Goal: Task Accomplishment & Management: Manage account settings

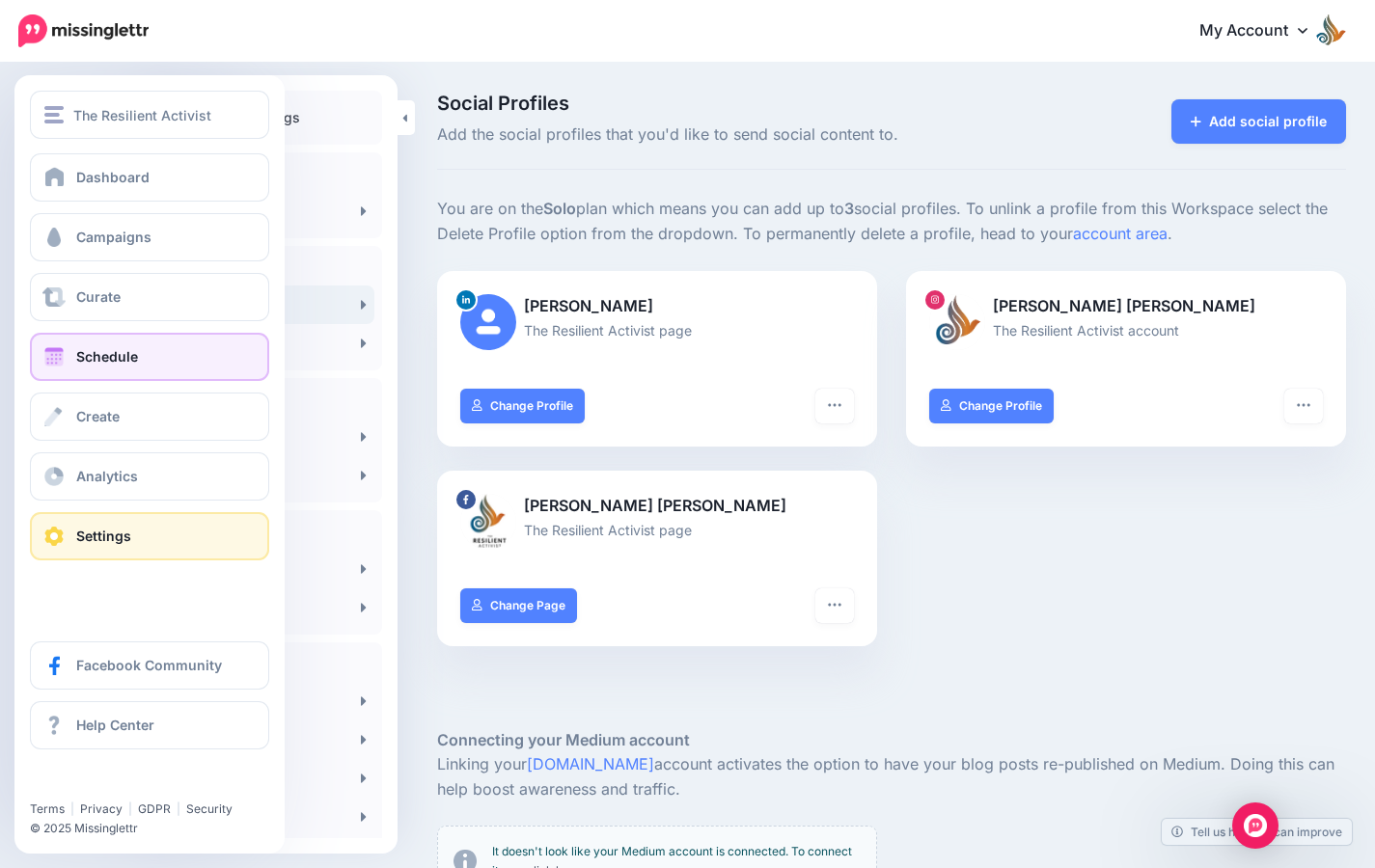
click at [83, 345] on link "Schedule" at bounding box center [149, 356] width 239 height 48
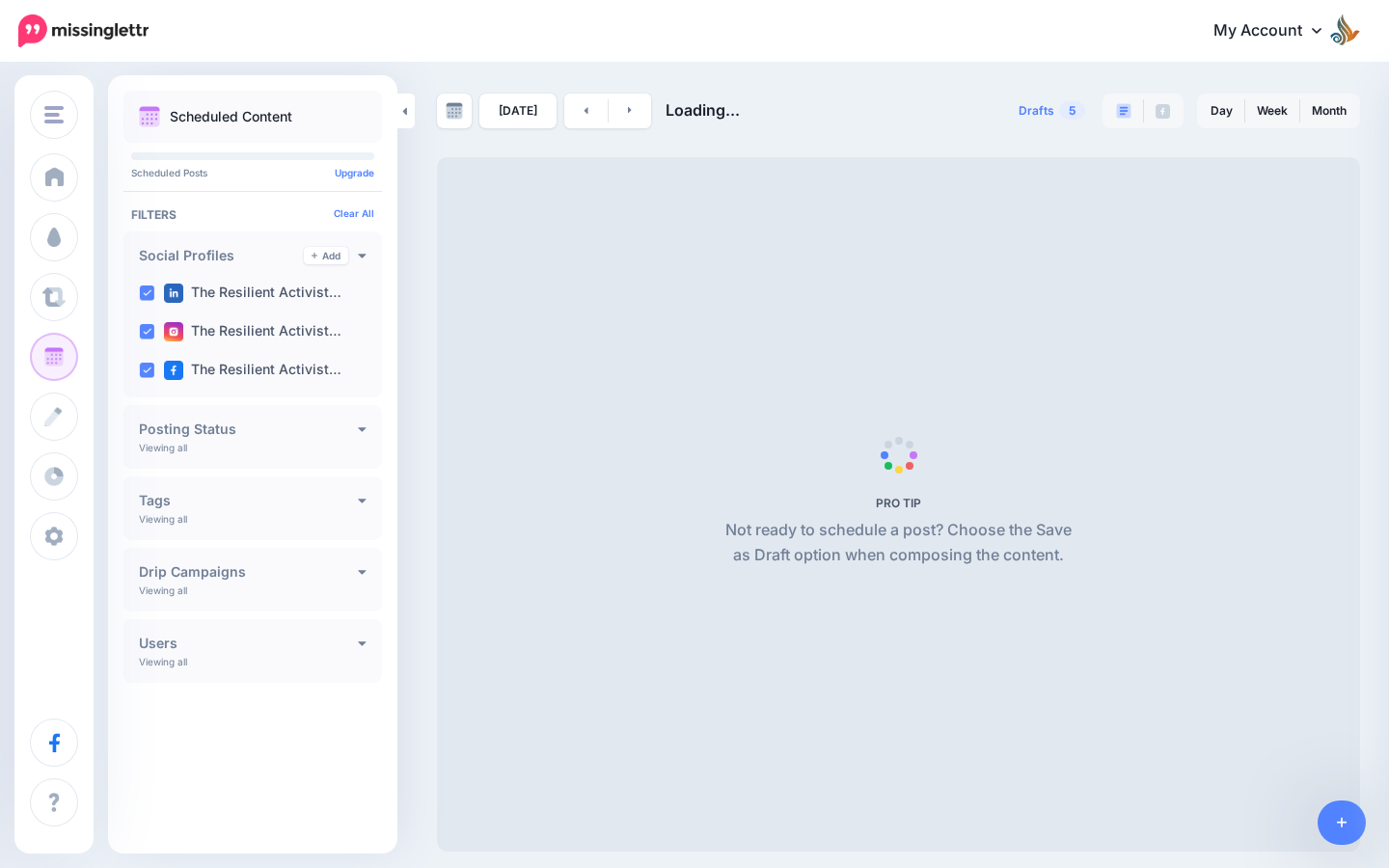
click at [101, 364] on div "[DATE] Loading... Drafts 5 Day Week Month PRO TIP" at bounding box center [694, 458] width 1389 height 787
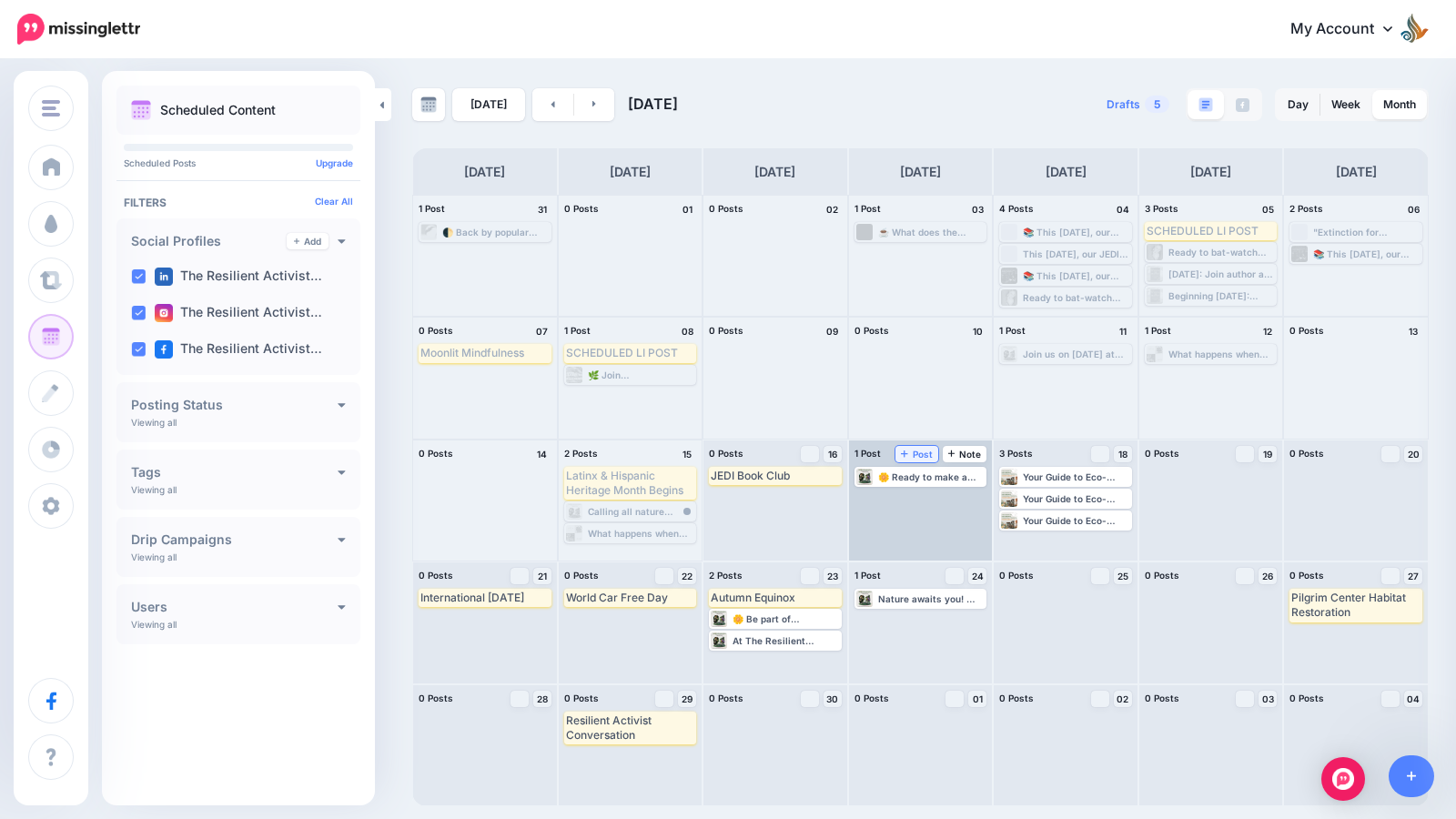
click at [914, 457] on span "Post" at bounding box center [916, 454] width 32 height 9
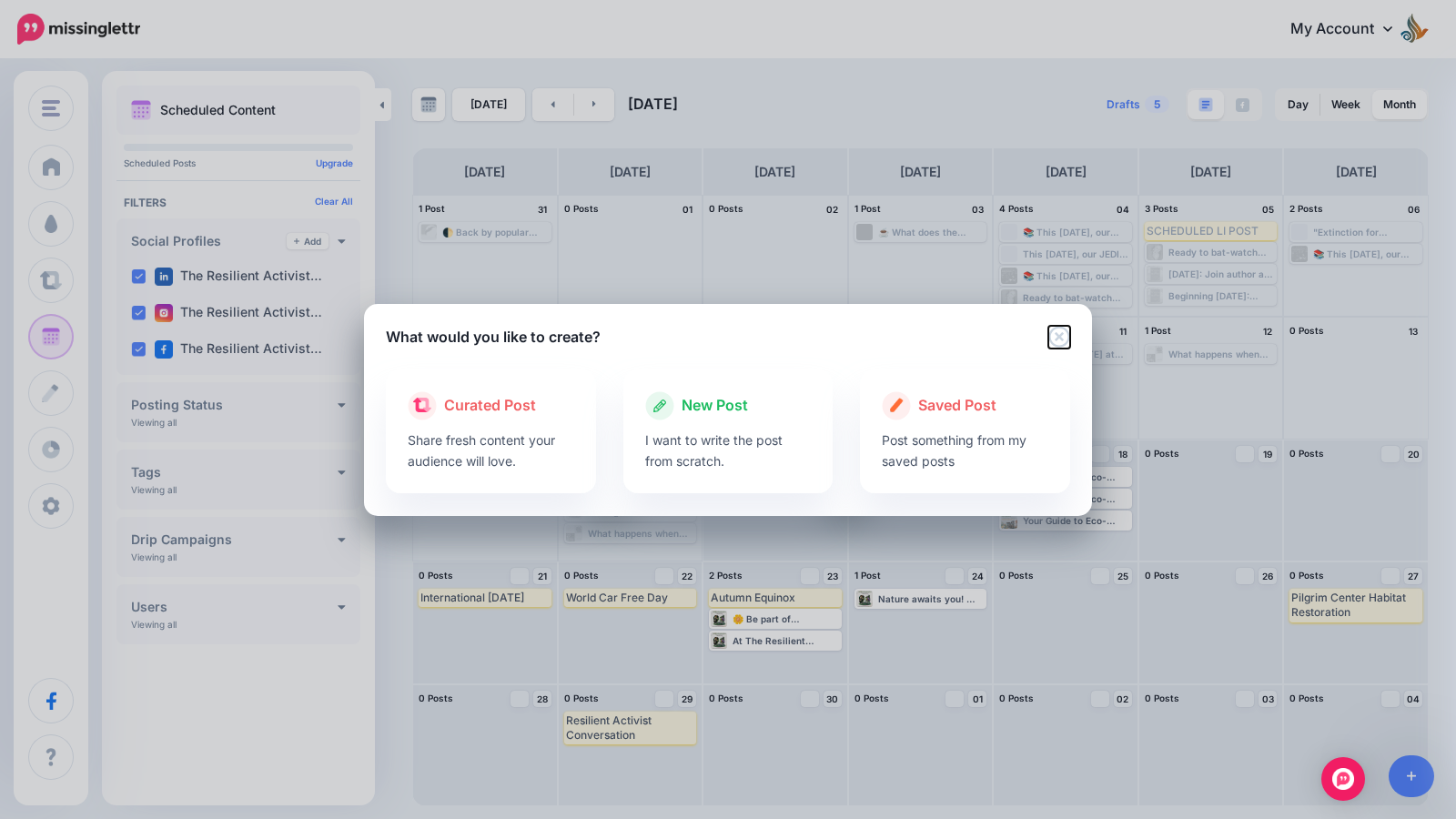
click at [1057, 333] on icon "Close" at bounding box center [1059, 336] width 22 height 22
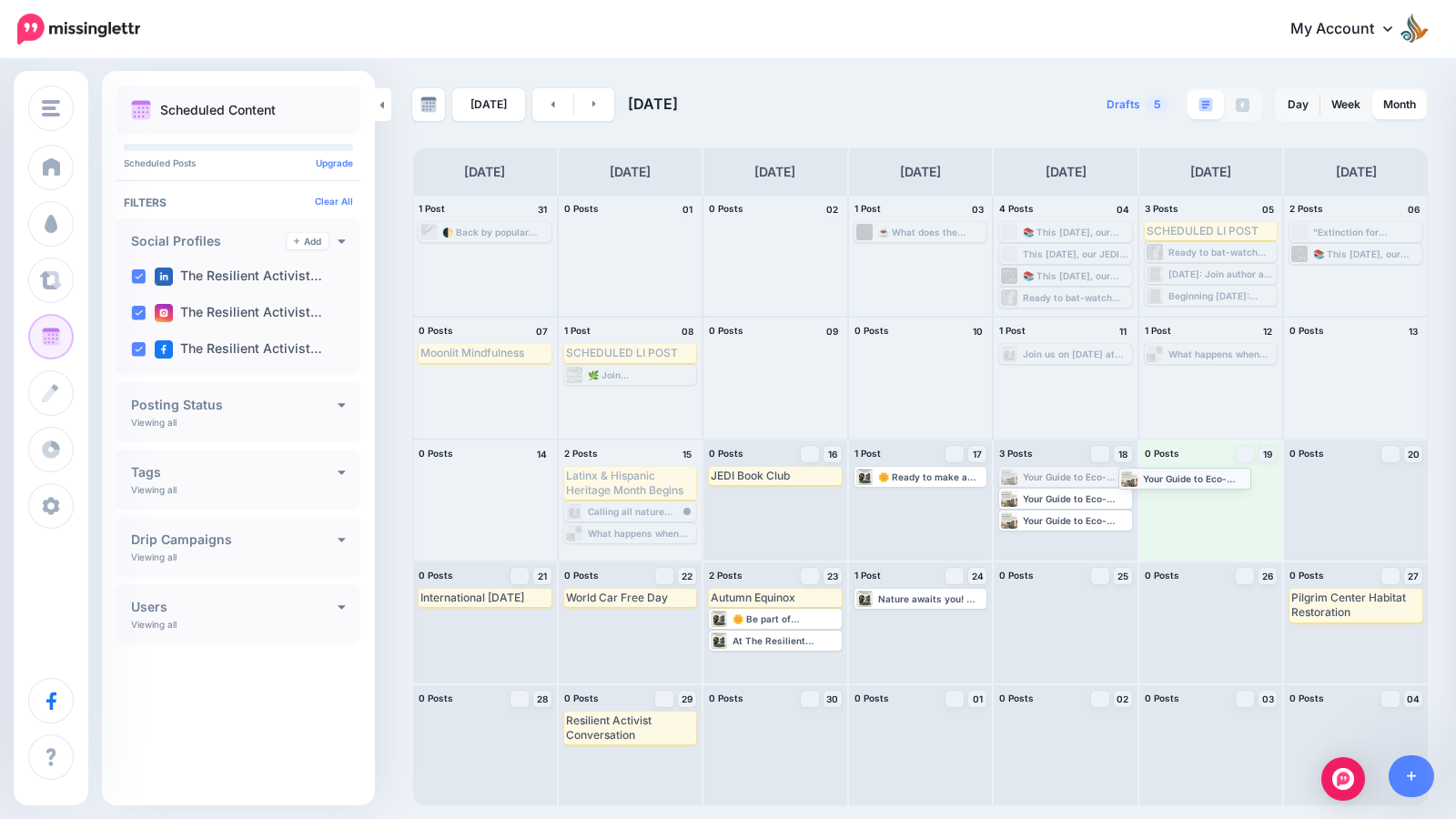
drag, startPoint x: 1079, startPoint y: 479, endPoint x: 1202, endPoint y: 480, distance: 123.0
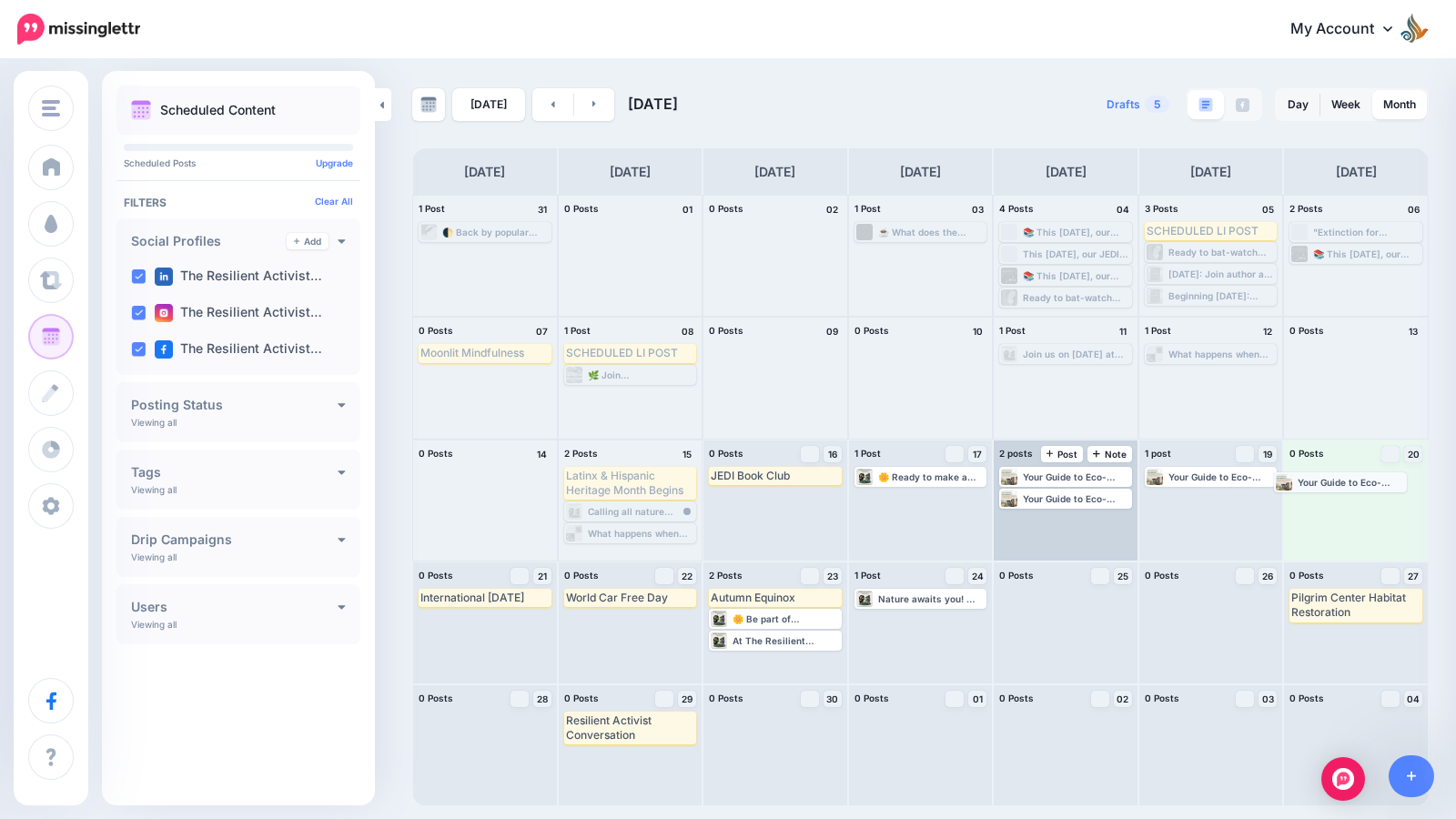
drag, startPoint x: 1093, startPoint y: 501, endPoint x: 1371, endPoint y: 483, distance: 278.6
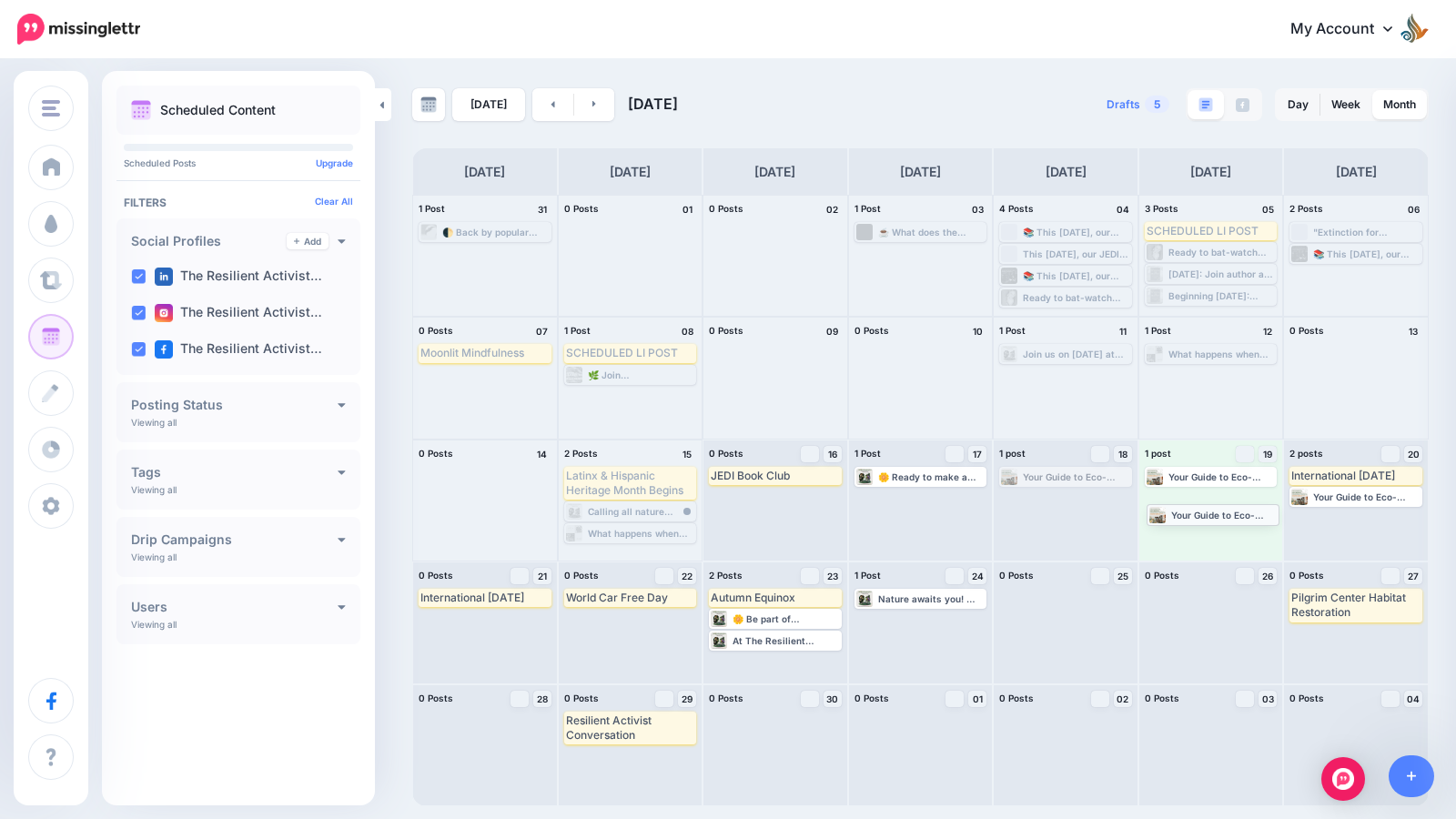
drag, startPoint x: 1080, startPoint y: 478, endPoint x: 1227, endPoint y: 515, distance: 151.6
click at [1204, 477] on div "Your Guide to Eco-Friendly Household Products 🏡 Living sustainably doesn't have…" at bounding box center [1222, 477] width 108 height 11
click at [1185, 505] on link "Edit" at bounding box center [1183, 499] width 73 height 17
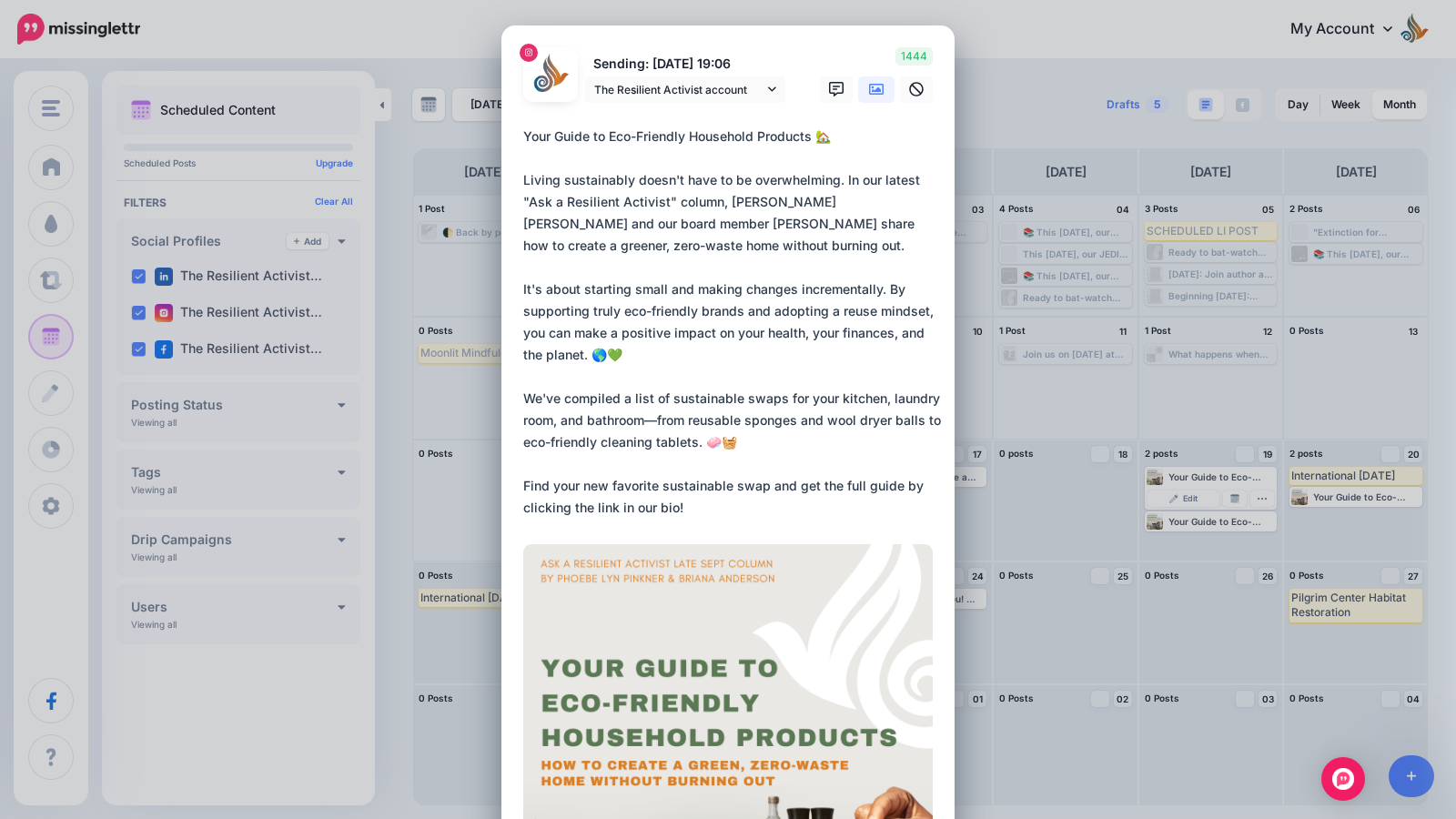
click at [1003, 496] on div "Edit Post Loading Sending: 19th Sep 19:06 The Resilient Activist account" at bounding box center [728, 409] width 1456 height 819
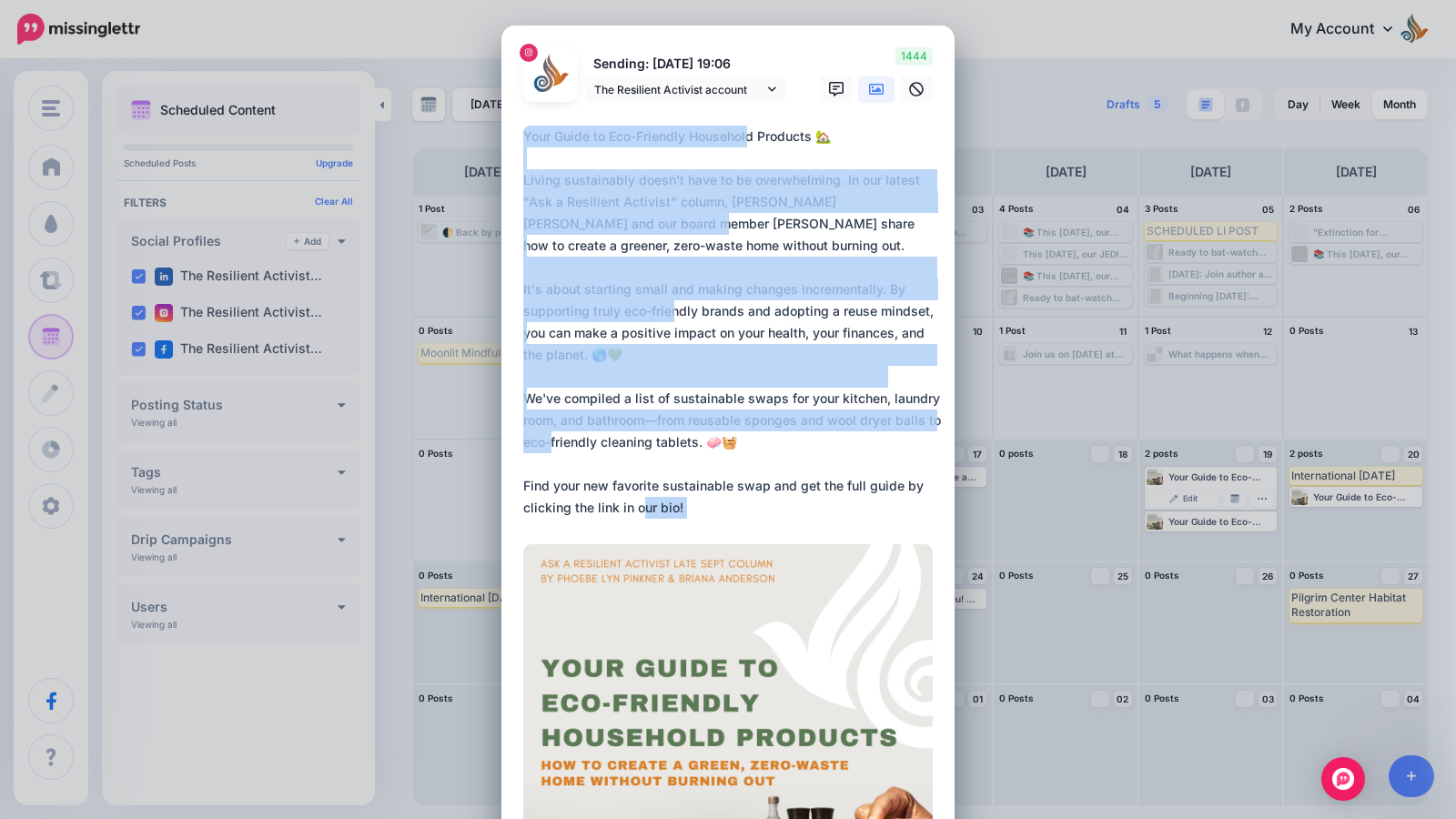
click at [1003, 496] on div "Edit Post Loading Sending: 19th Sep 19:06 The Resilient Activist account" at bounding box center [728, 409] width 1456 height 819
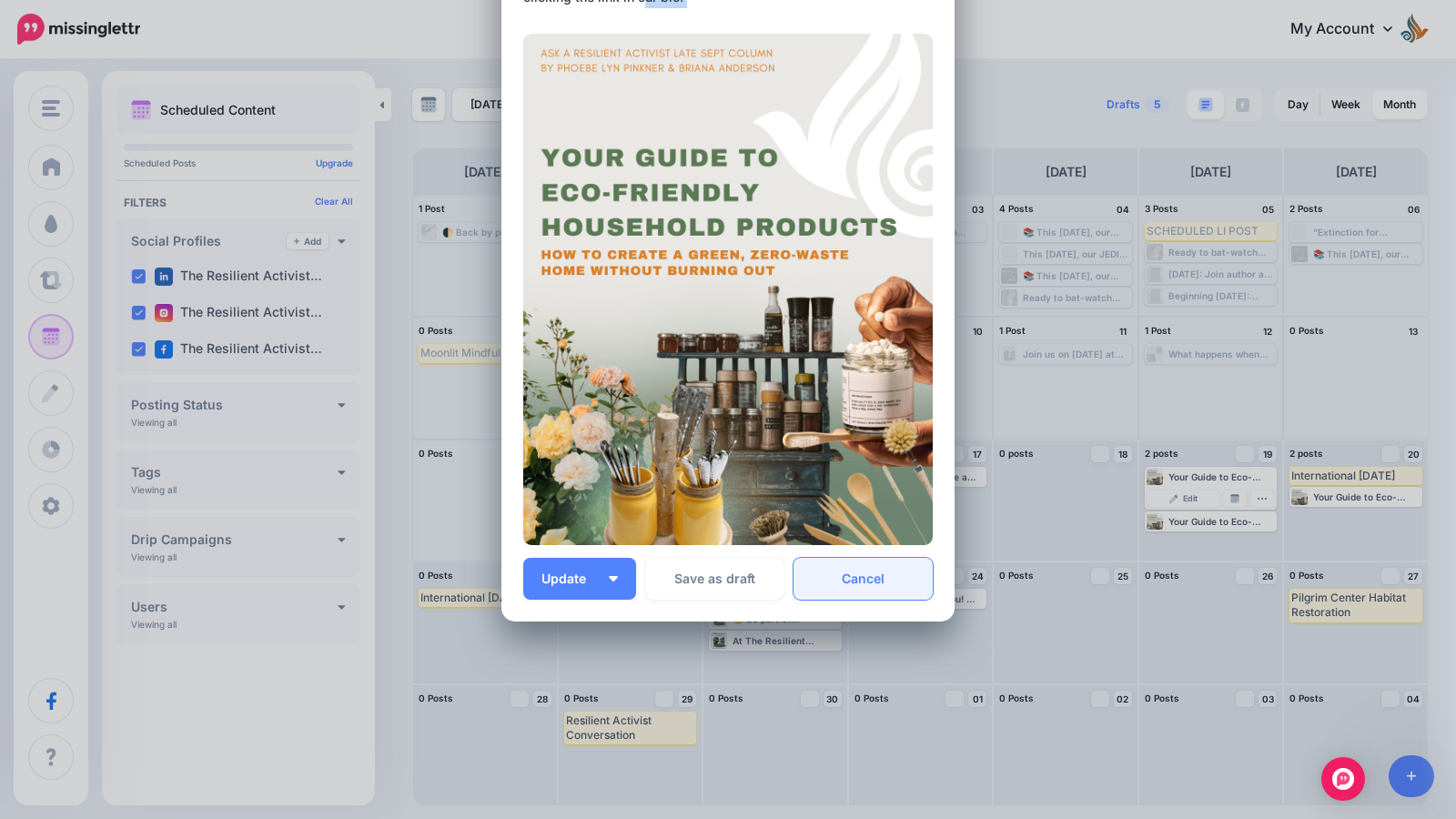
click at [840, 577] on link "Cancel" at bounding box center [862, 579] width 139 height 42
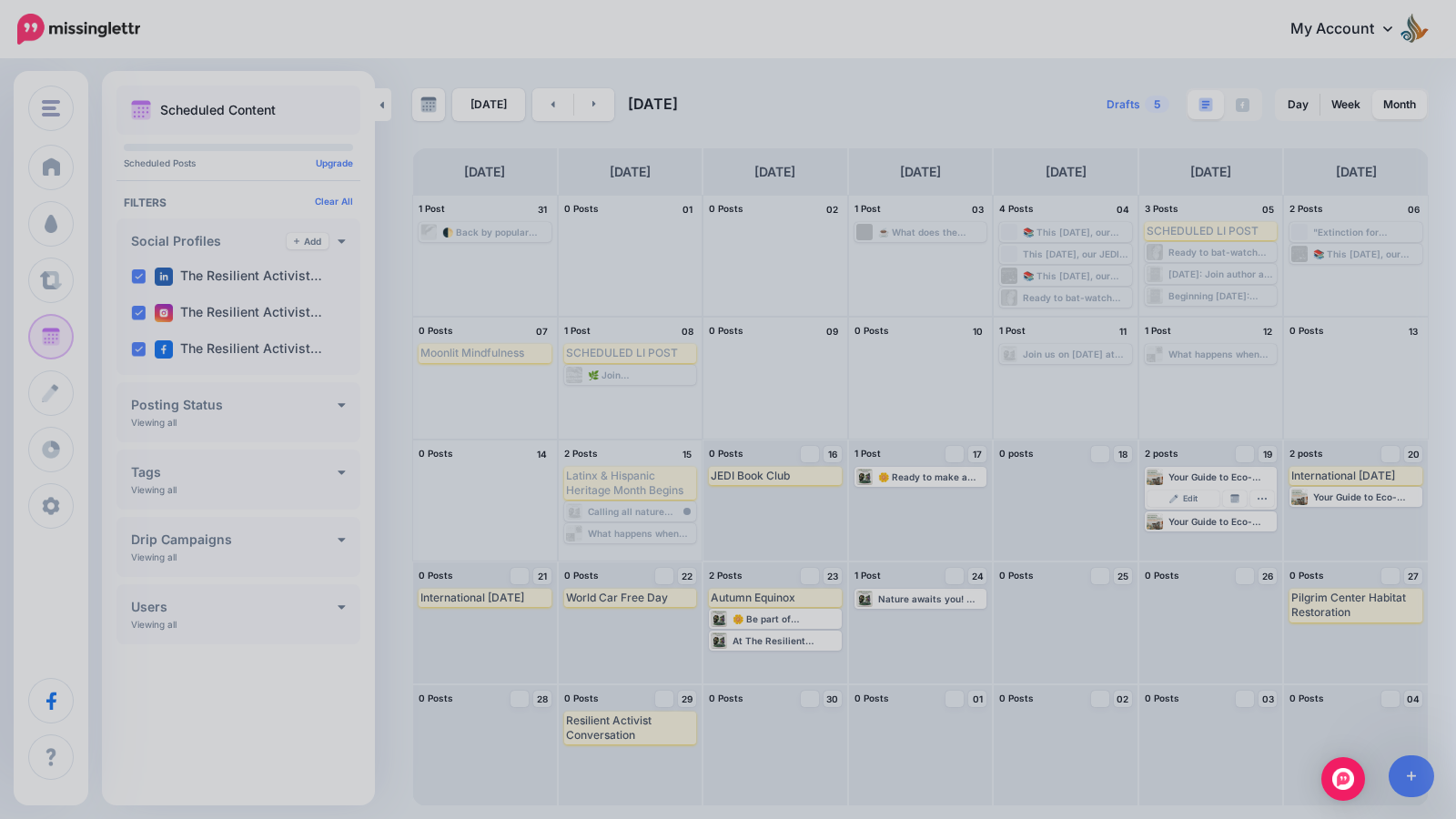
scroll to position [0, 0]
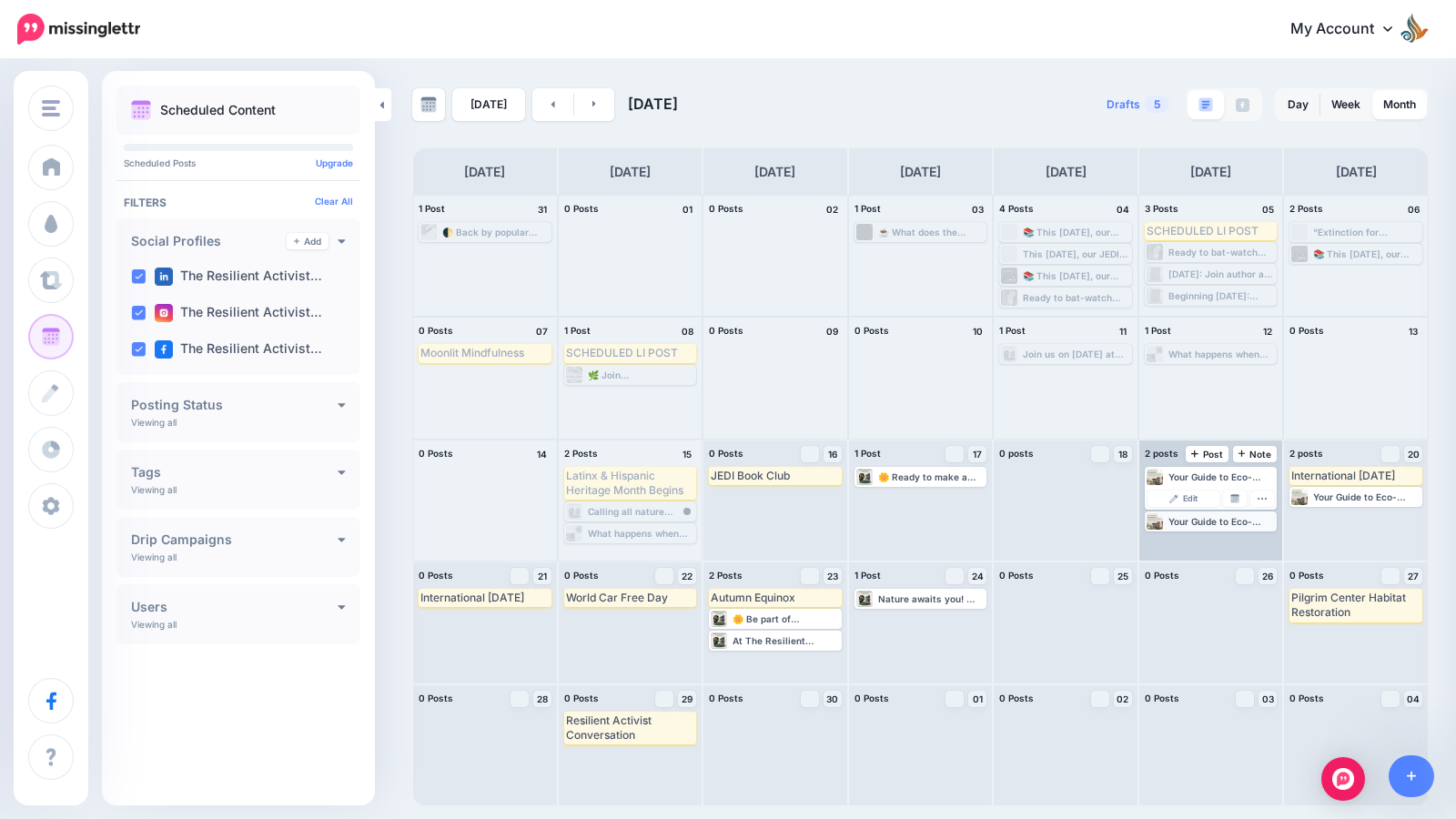
click at [1189, 525] on div "Your Guide to Eco-Friendly Household Products 🏡 Living sustainably doesn't have…" at bounding box center [1222, 521] width 108 height 11
click at [1219, 504] on div "Your Guide to Eco-Friendly Household Products 🏡 Living sustainably doesn't have…" at bounding box center [1211, 499] width 130 height 17
click at [1244, 495] on div "Your Guide to Eco-Friendly Household Products 🏡 Living sustainably doesn't have…" at bounding box center [1222, 498] width 108 height 11
click at [1255, 495] on div "Your Guide to Eco-Friendly Household Products 🏡 Living sustainably doesn't have…" at bounding box center [1222, 498] width 108 height 11
click at [1257, 510] on div "Your Guide to Eco-Friendly Household Products 🏡 Living sustainably doesn't have…" at bounding box center [1211, 500] width 143 height 120
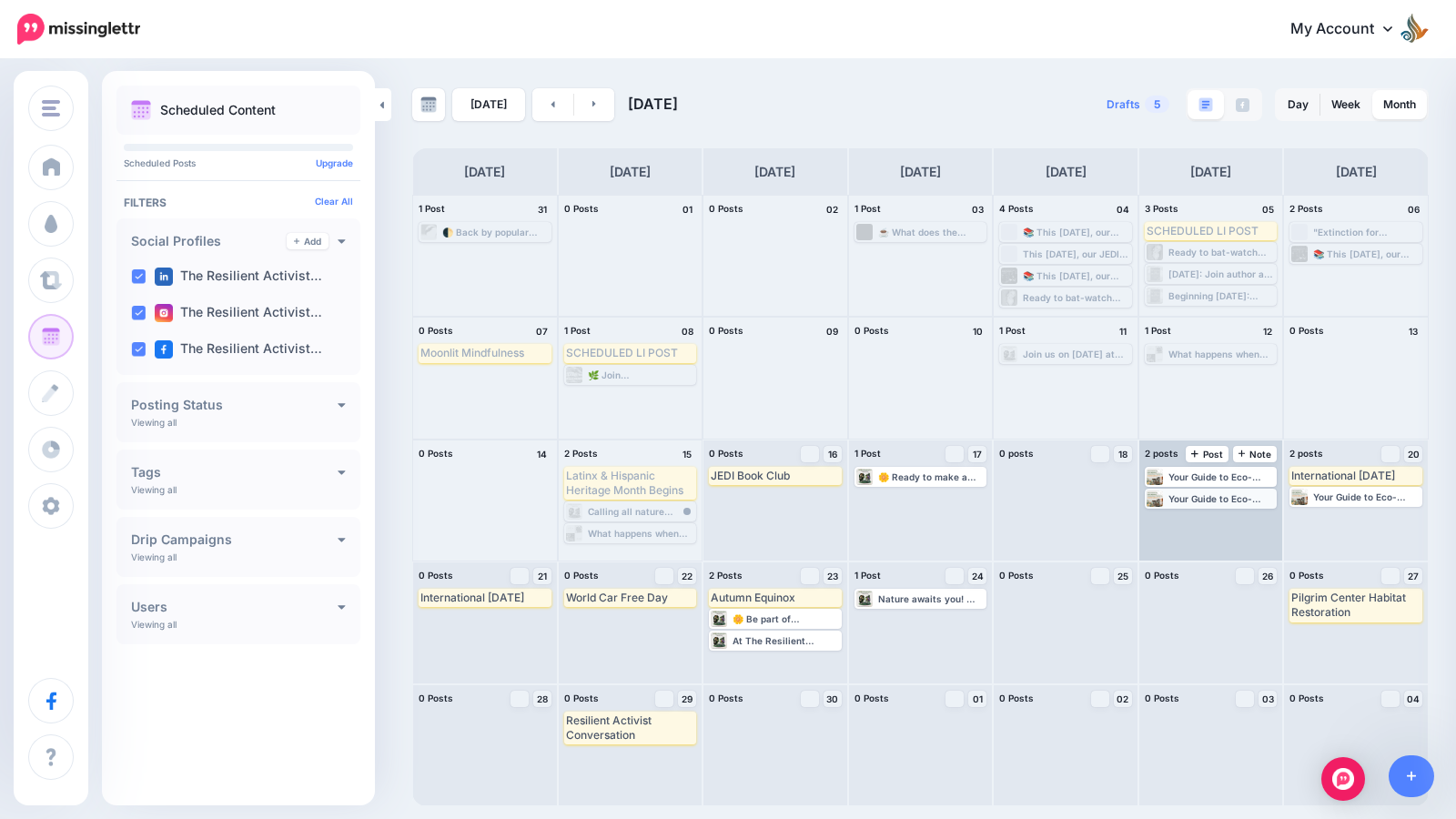
click at [1254, 502] on div "Your Guide to Eco-Friendly Household Products 🏡 Living sustainably doesn't have…" at bounding box center [1222, 498] width 108 height 11
click at [1258, 520] on icon "button" at bounding box center [1262, 520] width 9 height 2
click at [1171, 520] on img at bounding box center [1174, 520] width 9 height 9
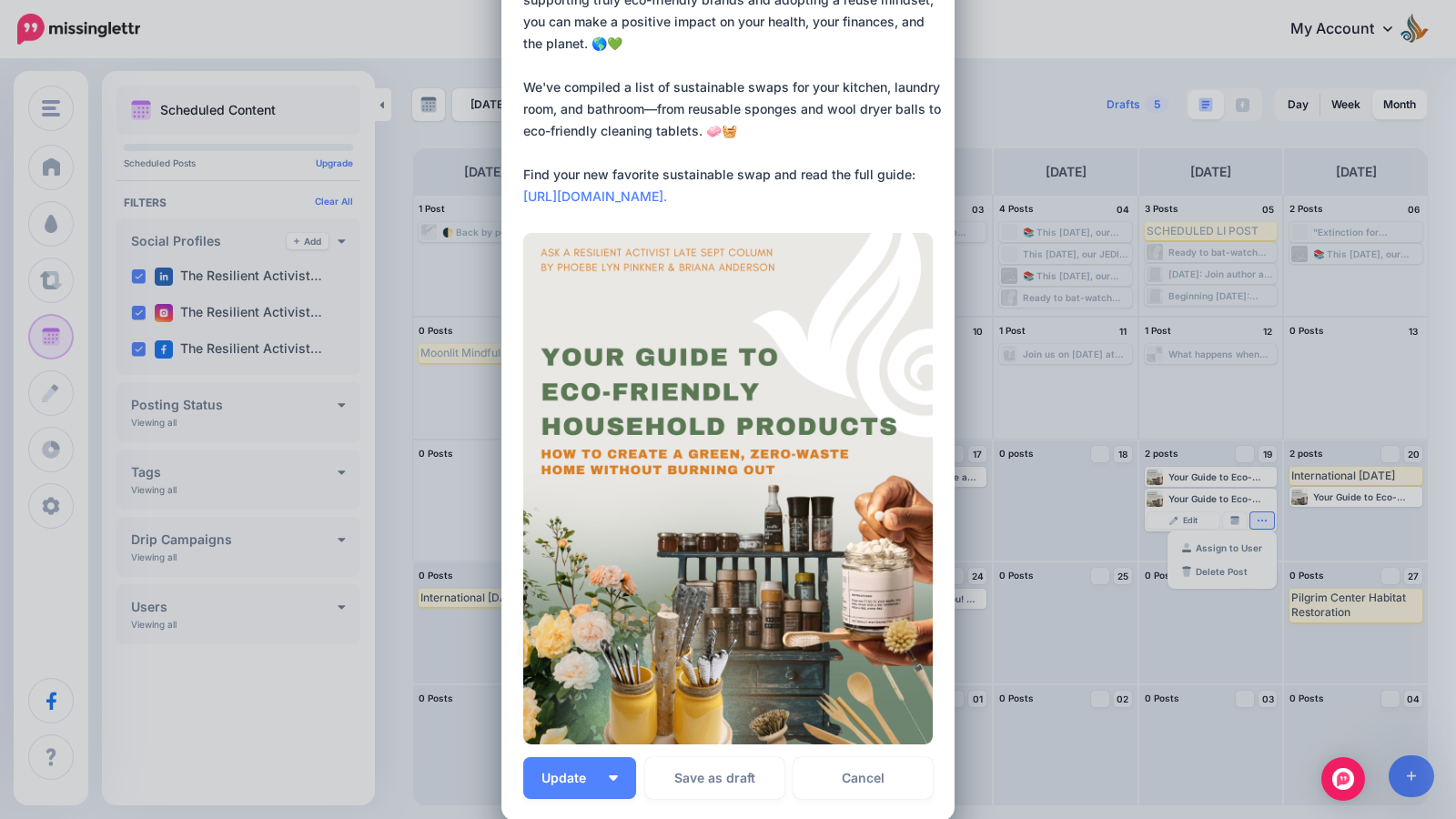
scroll to position [510, 0]
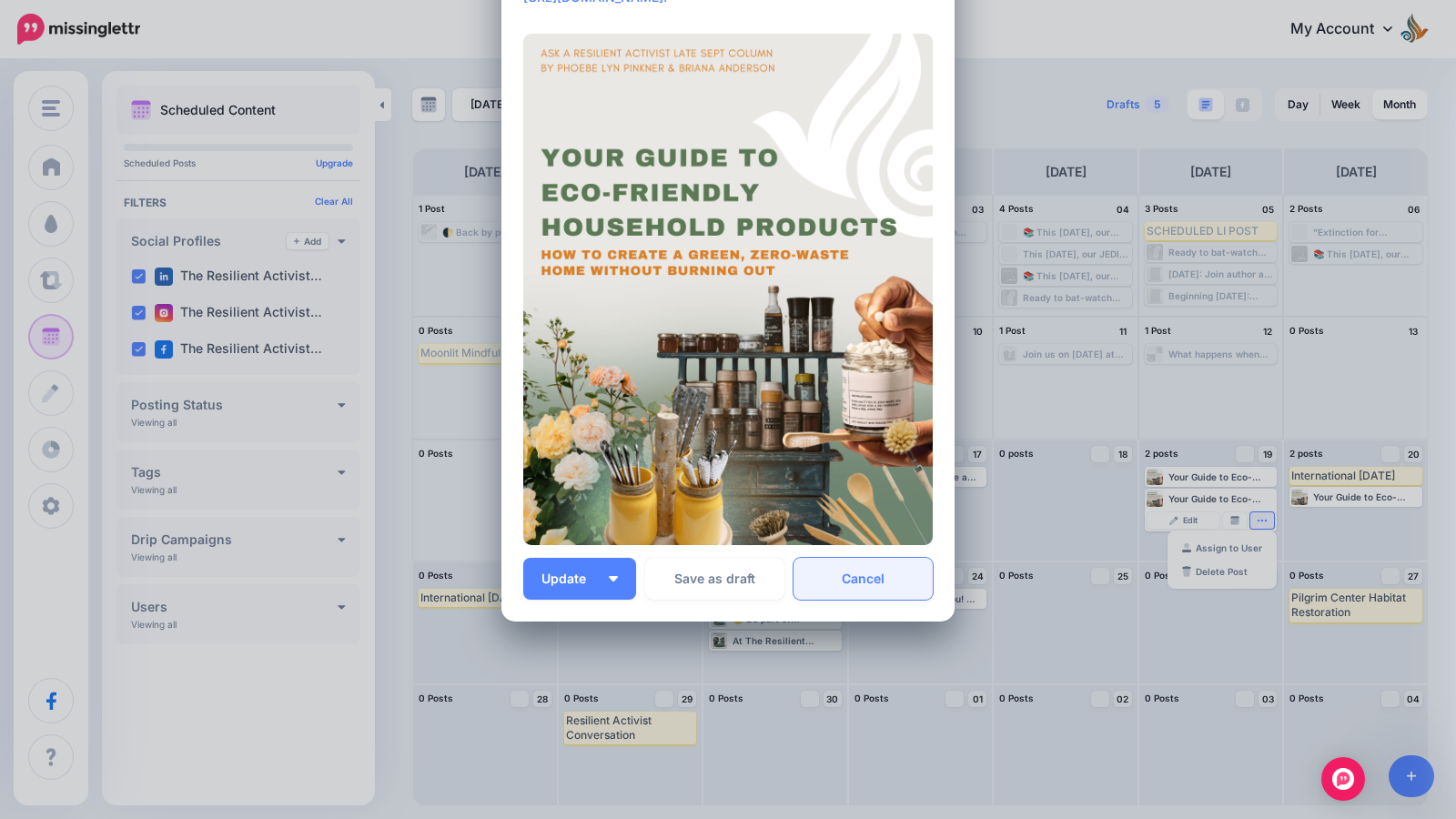
click at [859, 576] on link "Cancel" at bounding box center [862, 579] width 139 height 42
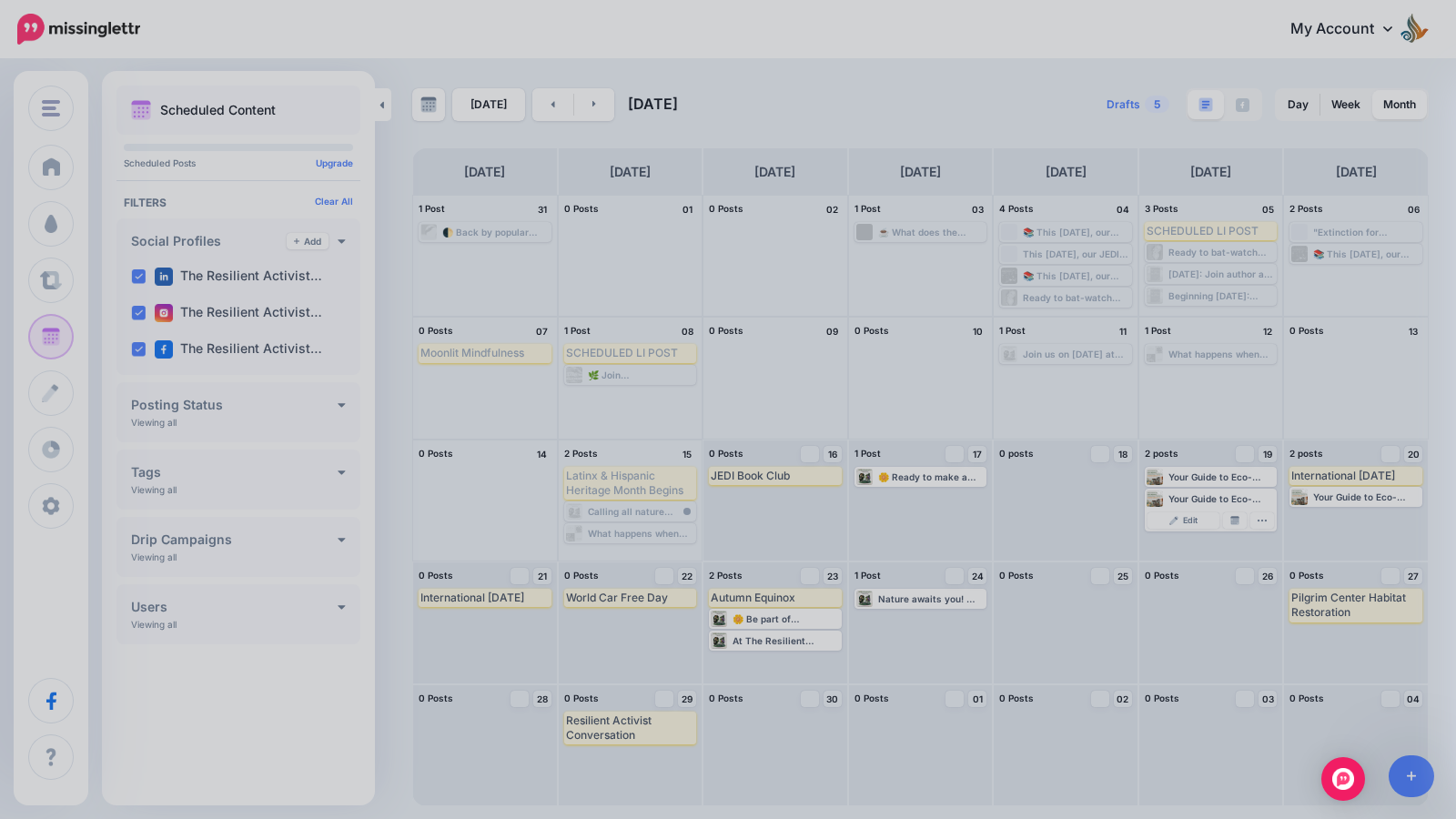
scroll to position [0, 0]
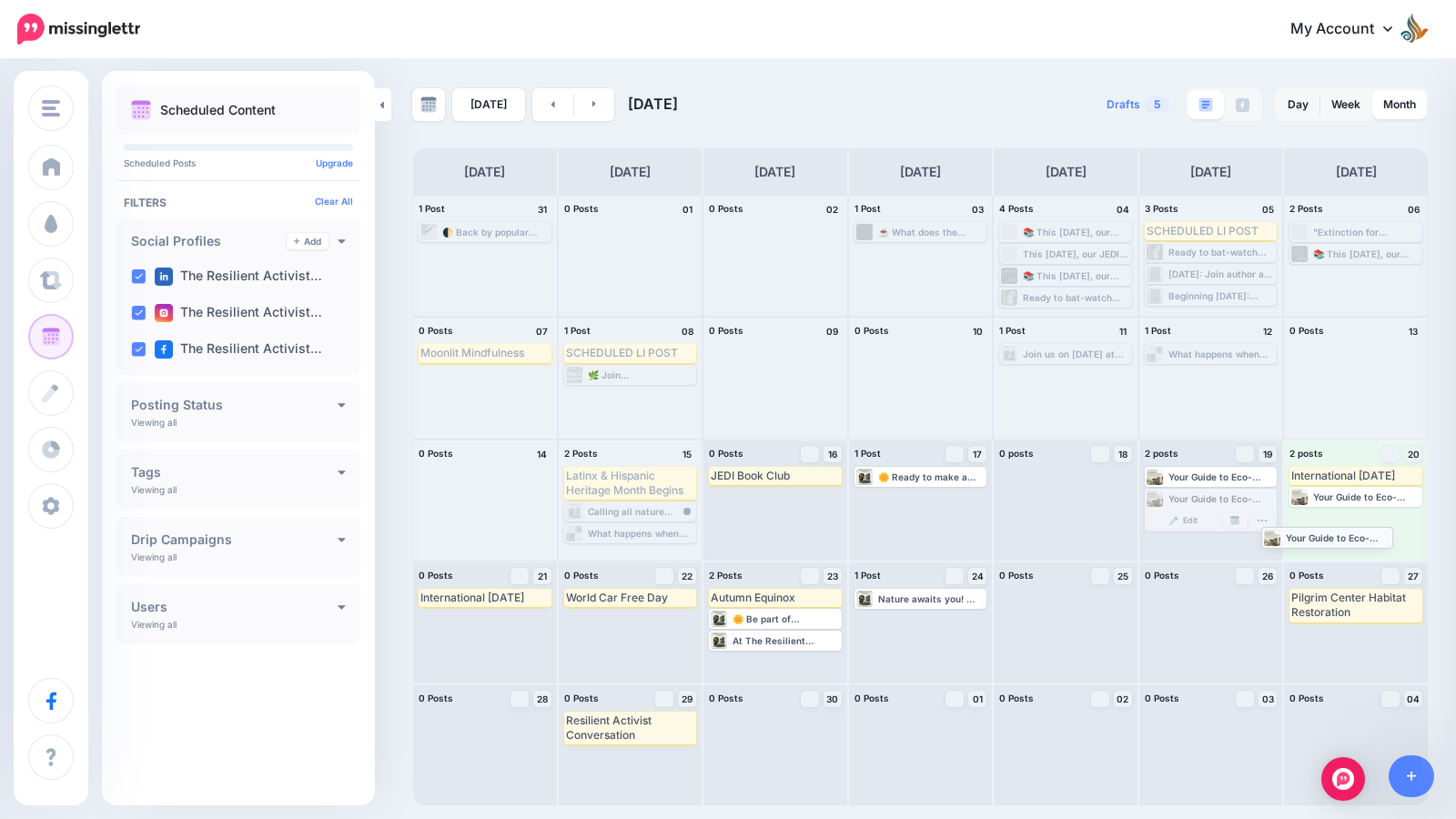
drag, startPoint x: 1227, startPoint y: 496, endPoint x: 1344, endPoint y: 535, distance: 123.3
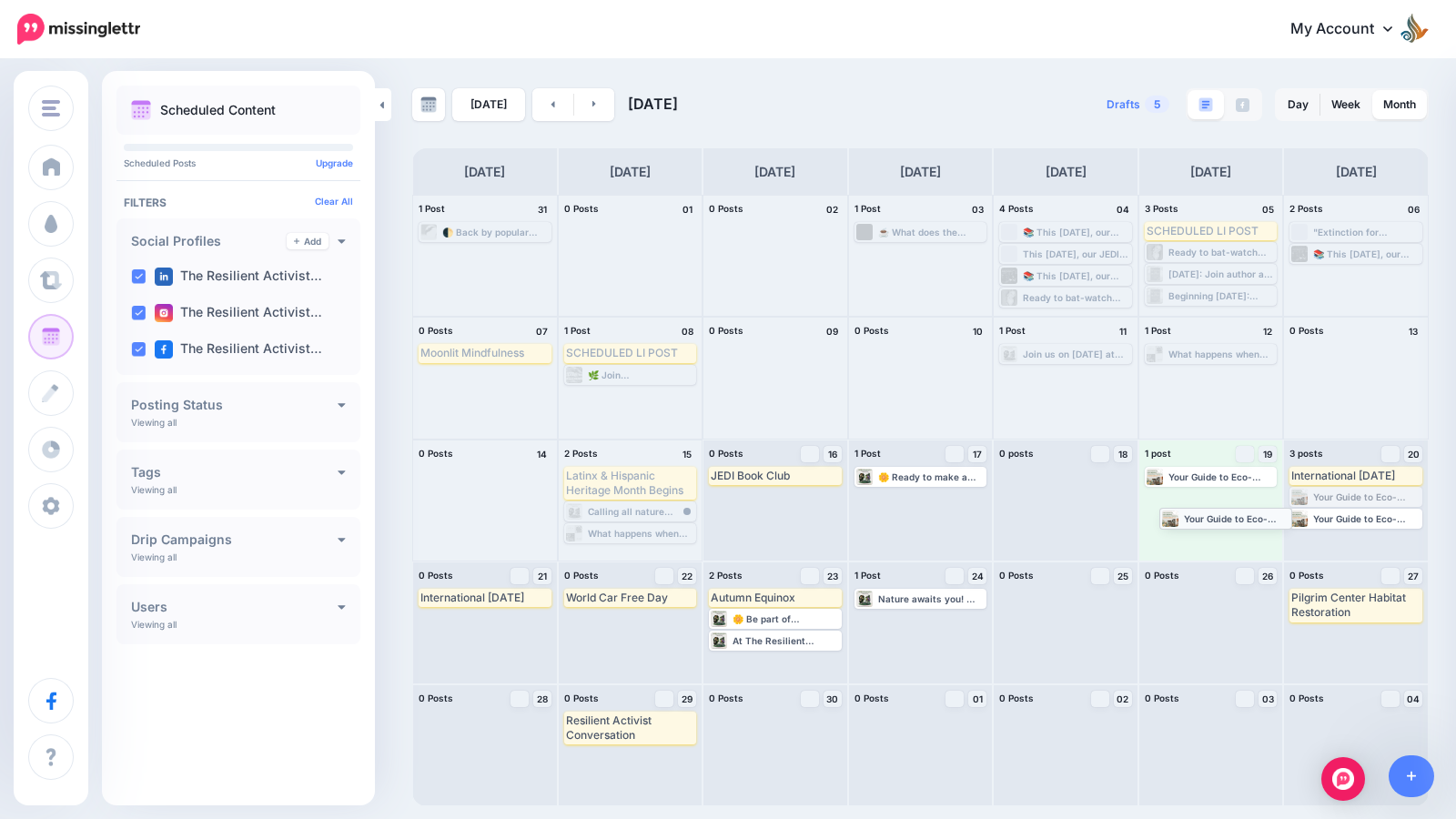
drag, startPoint x: 1348, startPoint y: 512, endPoint x: 1210, endPoint y: 511, distance: 138.0
click at [1212, 494] on div "Your Guide to Eco-Friendly Household Products 🏡 Living sustainably doesn't have…" at bounding box center [1222, 498] width 108 height 11
click at [1198, 521] on span "Edit" at bounding box center [1190, 520] width 15 height 9
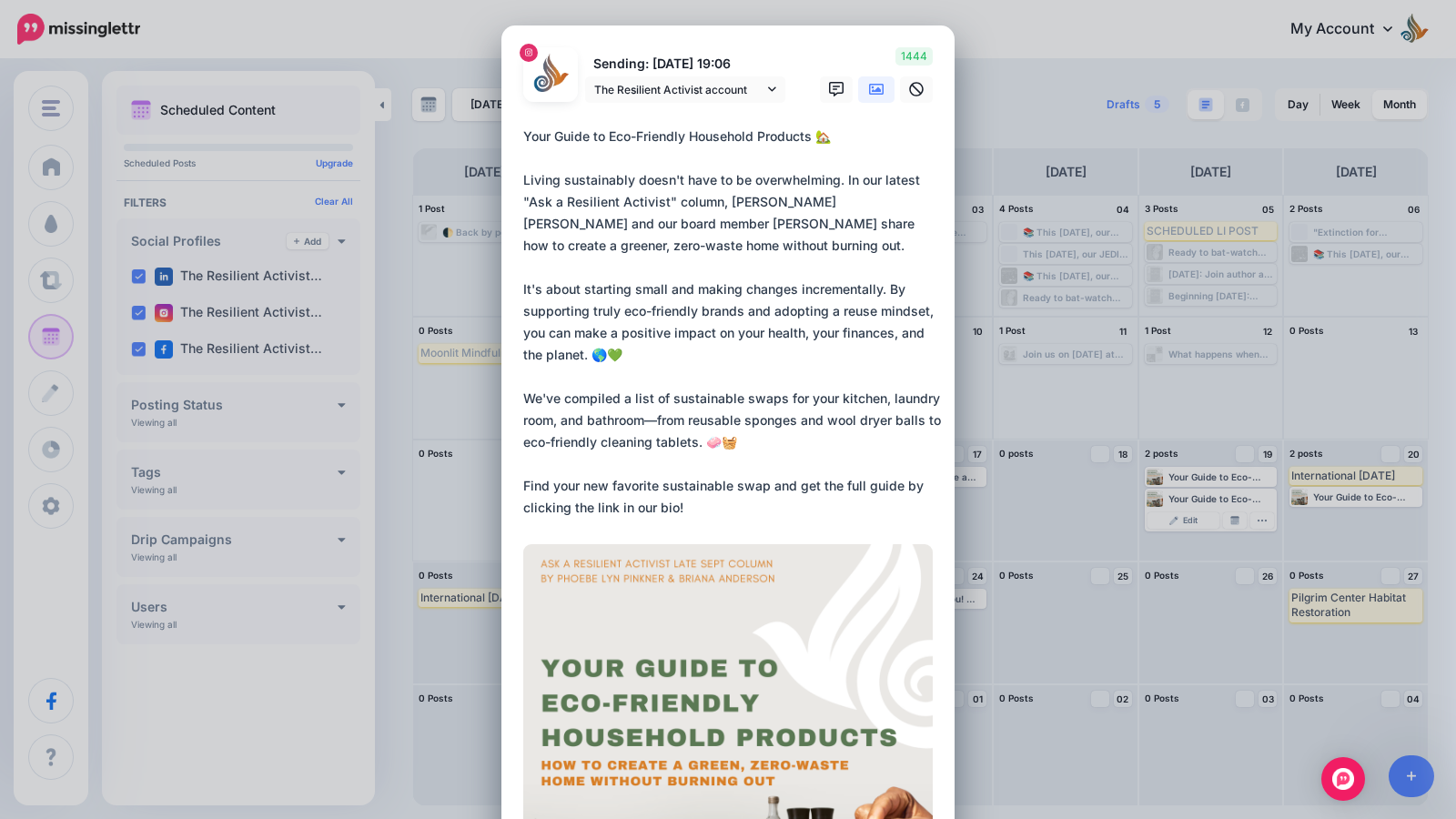
click at [1017, 222] on div "Edit Post Loading Sending: 19th Sep 19:06 The Resilient Activist account" at bounding box center [728, 409] width 1456 height 819
click at [1170, 421] on div "Edit Post Loading Sending: 19th Sep 19:06 The Resilient Activist account" at bounding box center [728, 409] width 1456 height 819
click at [1023, 453] on div "Edit Post Loading Sending: 19th Sep 19:06 The Resilient Activist account" at bounding box center [728, 409] width 1456 height 819
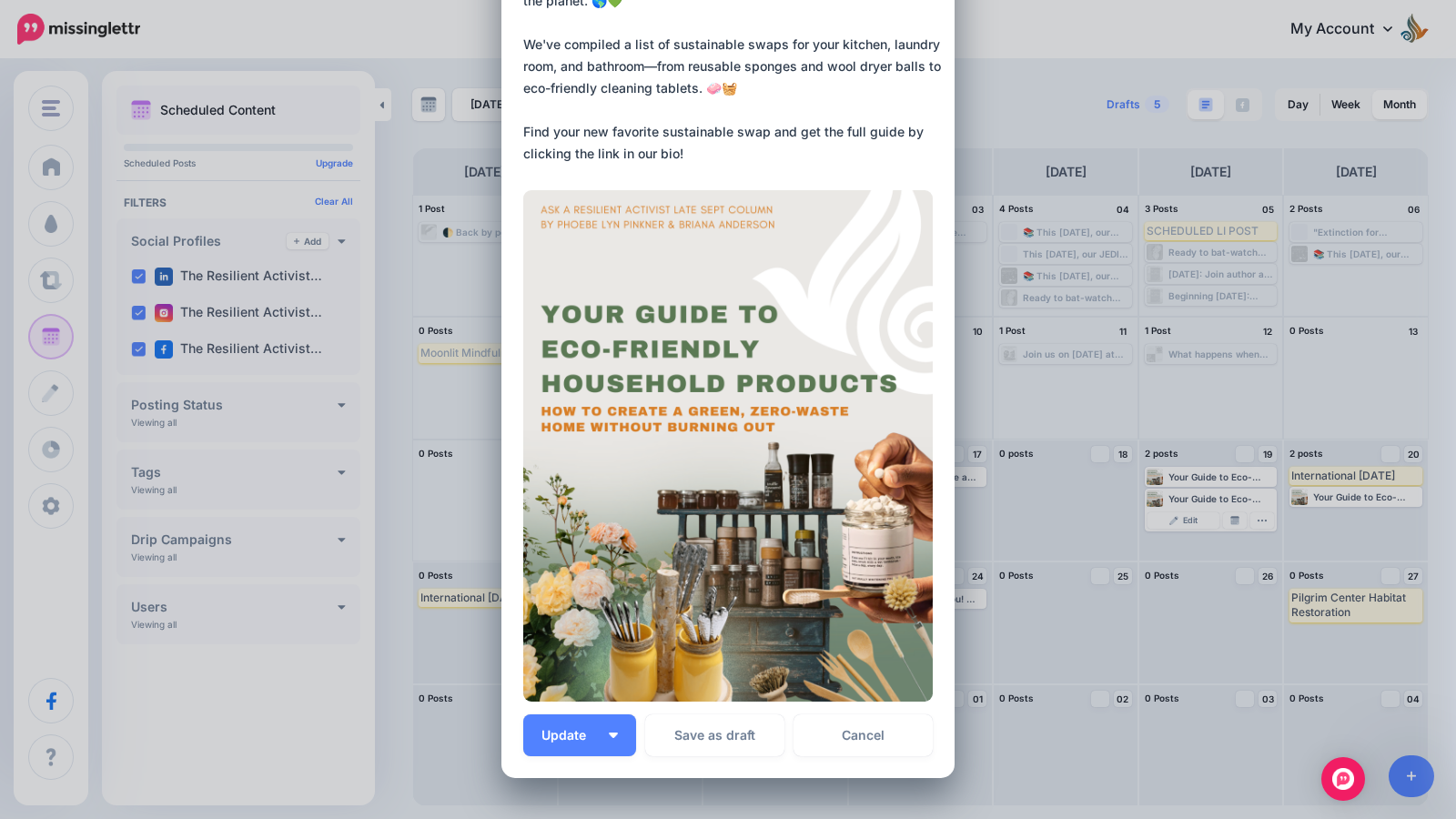
scroll to position [397, 0]
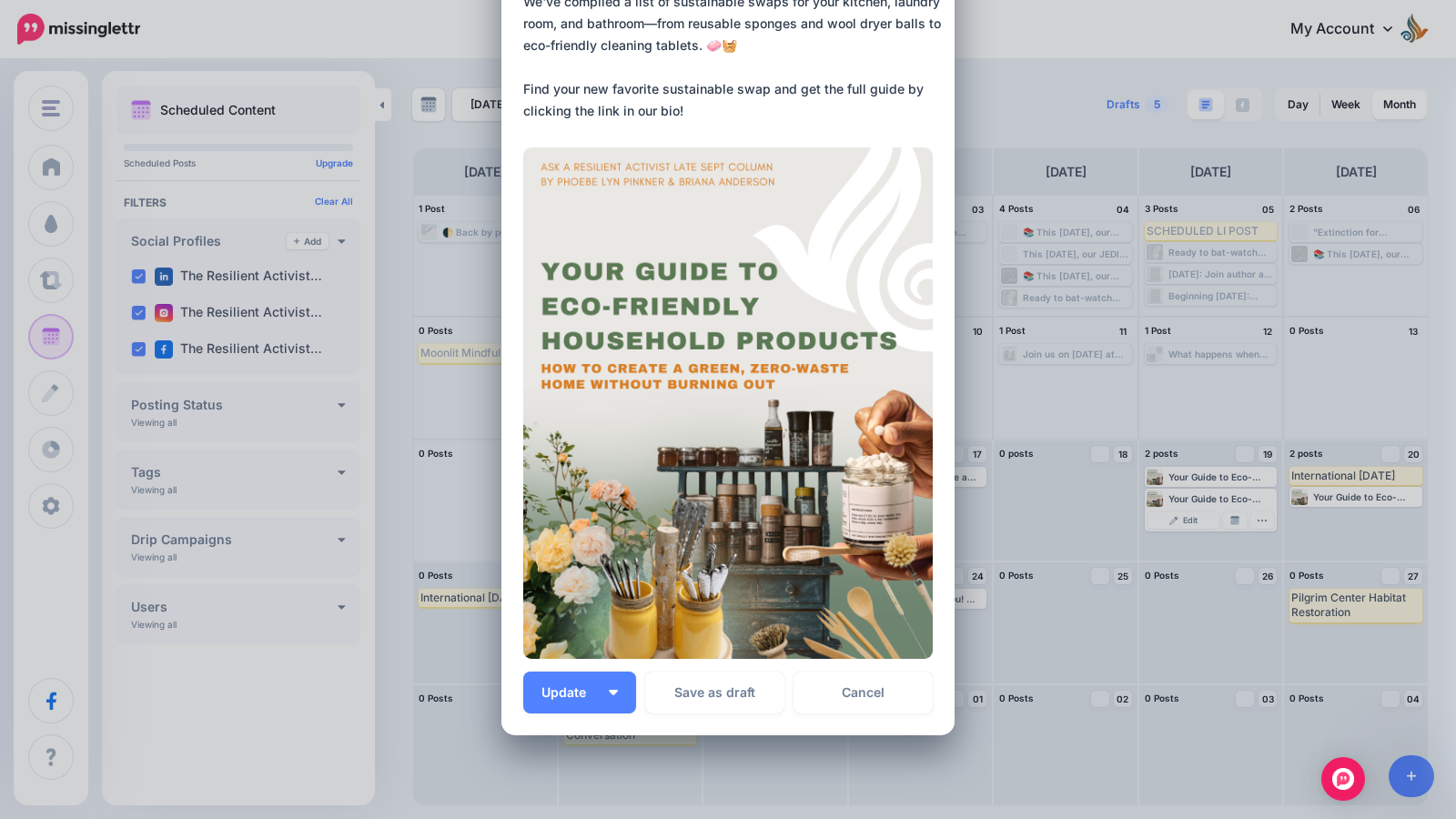
click at [867, 715] on div "Loading Sending: 19th Sep 19:06 The Resilient Activist account" at bounding box center [727, 182] width 453 height 1107
click at [875, 692] on link "Cancel" at bounding box center [862, 693] width 139 height 42
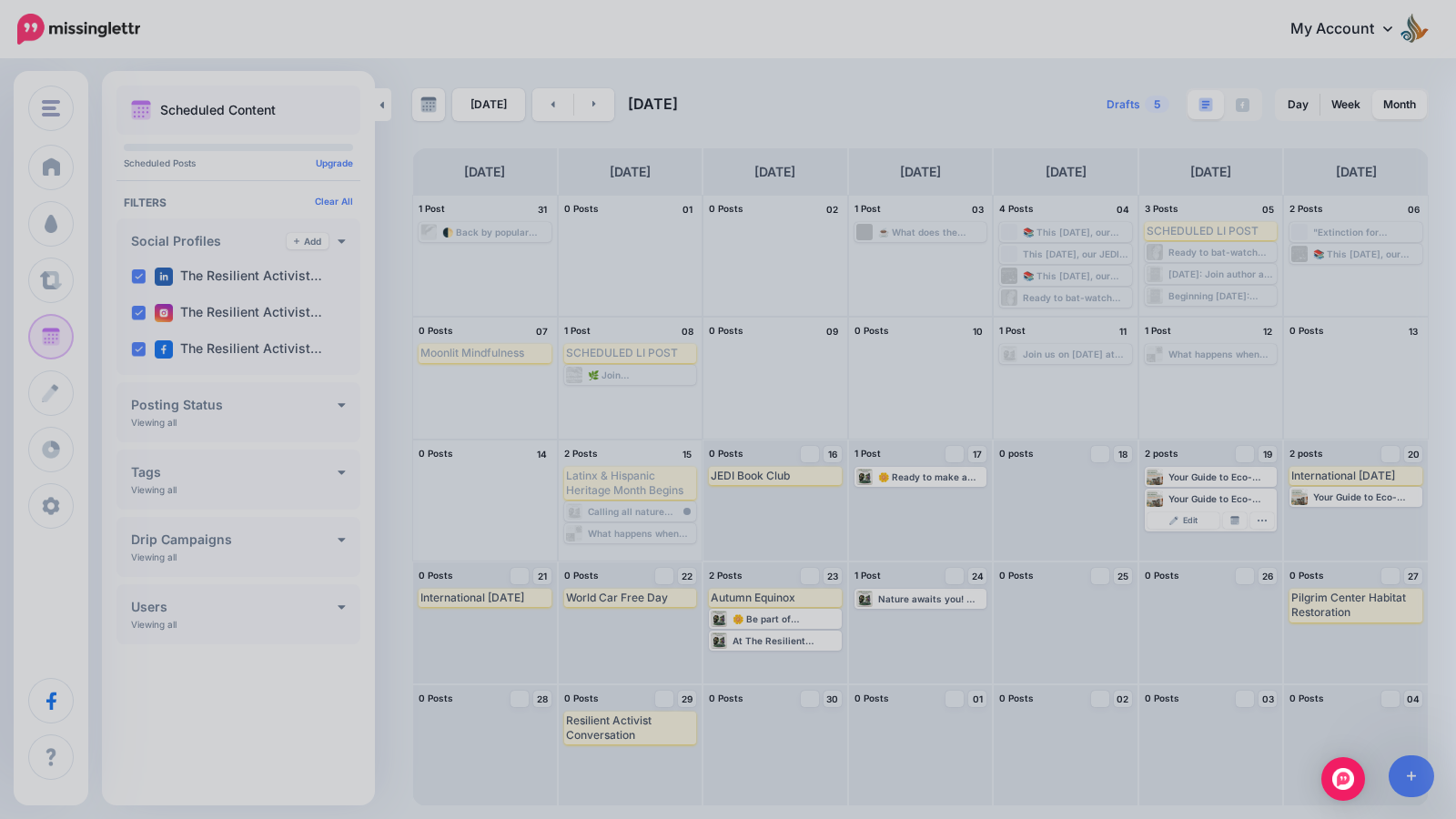
scroll to position [0, 0]
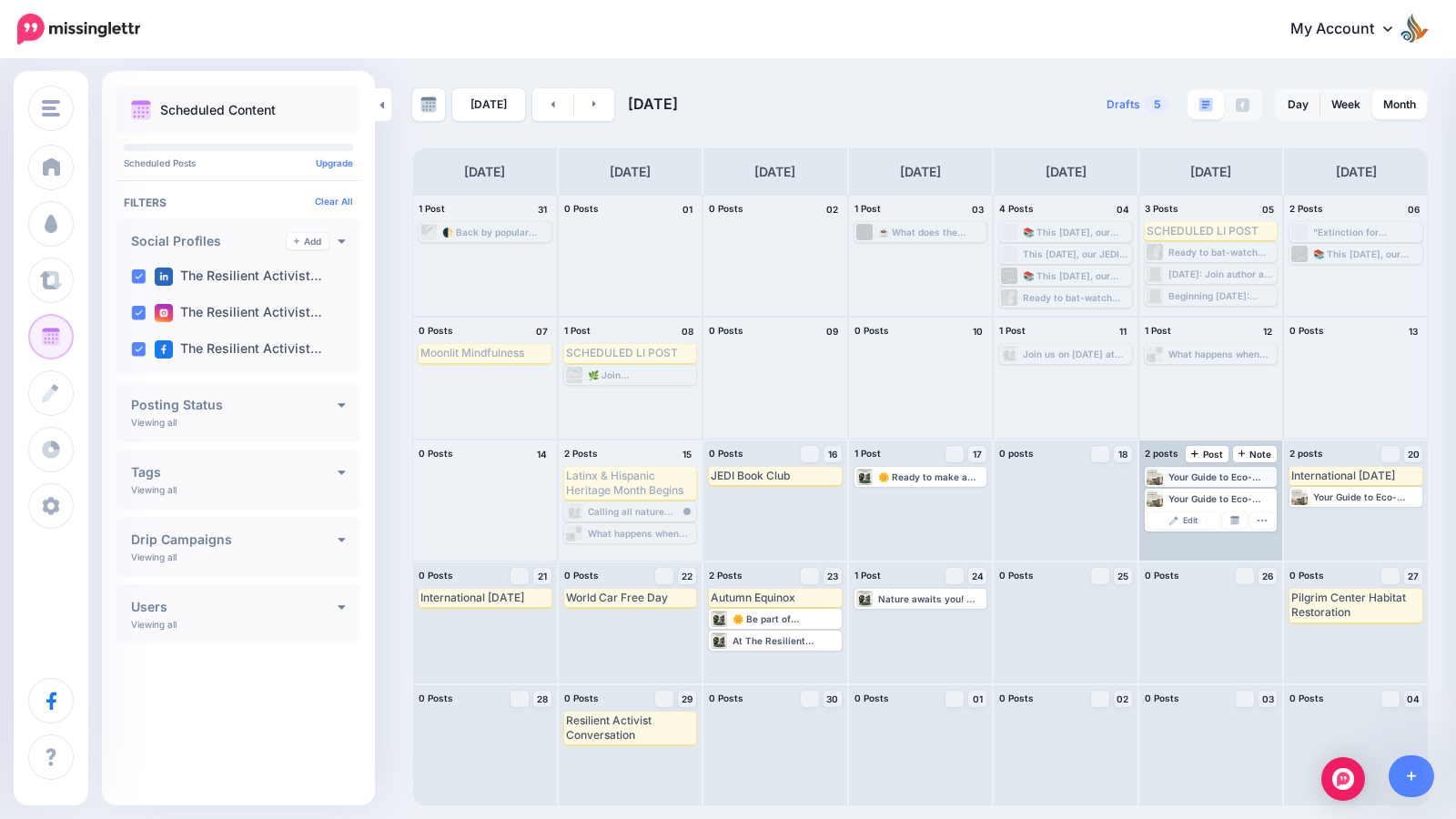
click at [1180, 474] on div "Your Guide to Eco-Friendly Household Products 🏡✨ Living sustainably doesn't hav…" at bounding box center [1222, 477] width 108 height 11
click at [1189, 500] on span "Edit" at bounding box center [1190, 498] width 15 height 9
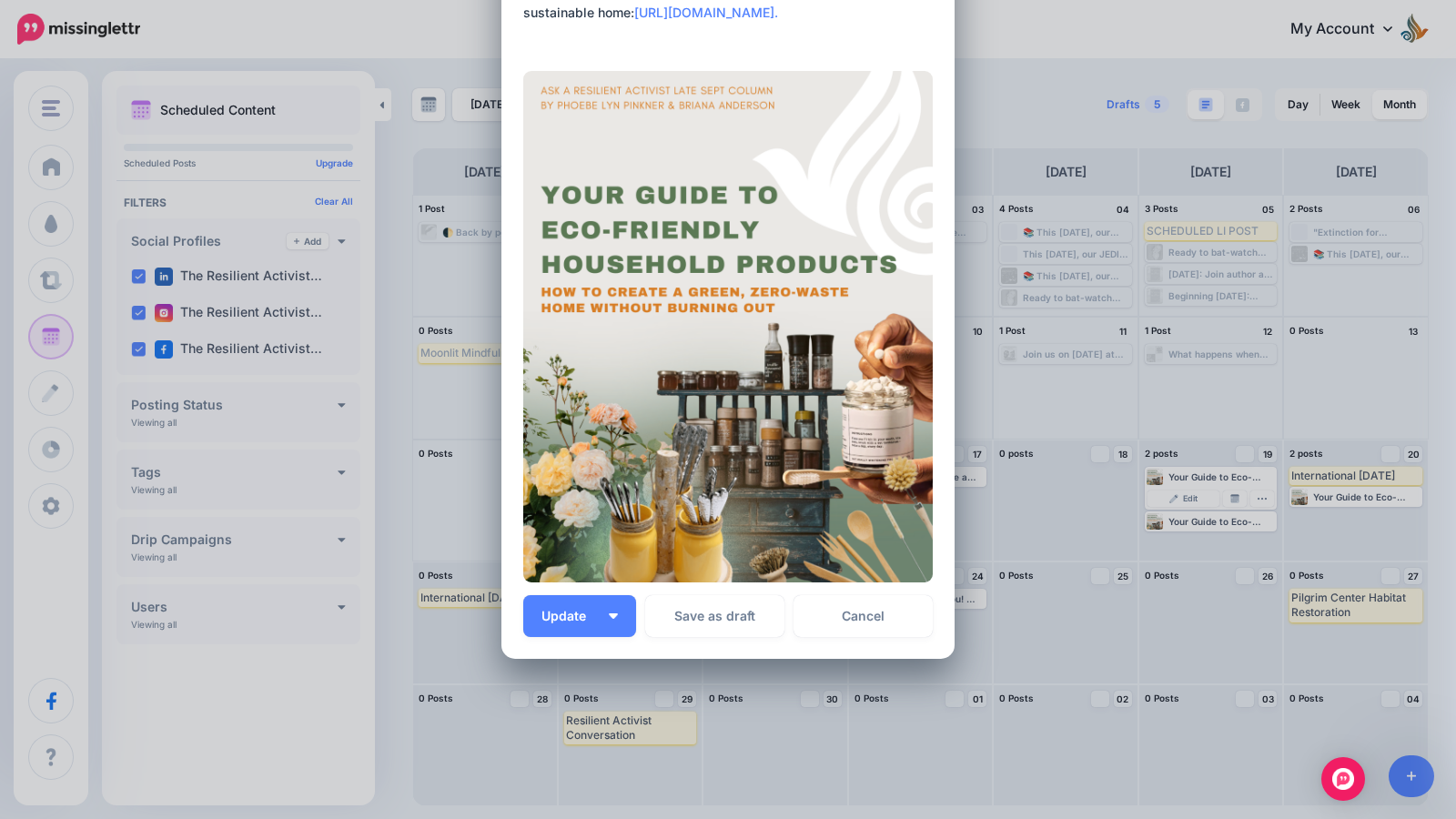
scroll to position [532, 0]
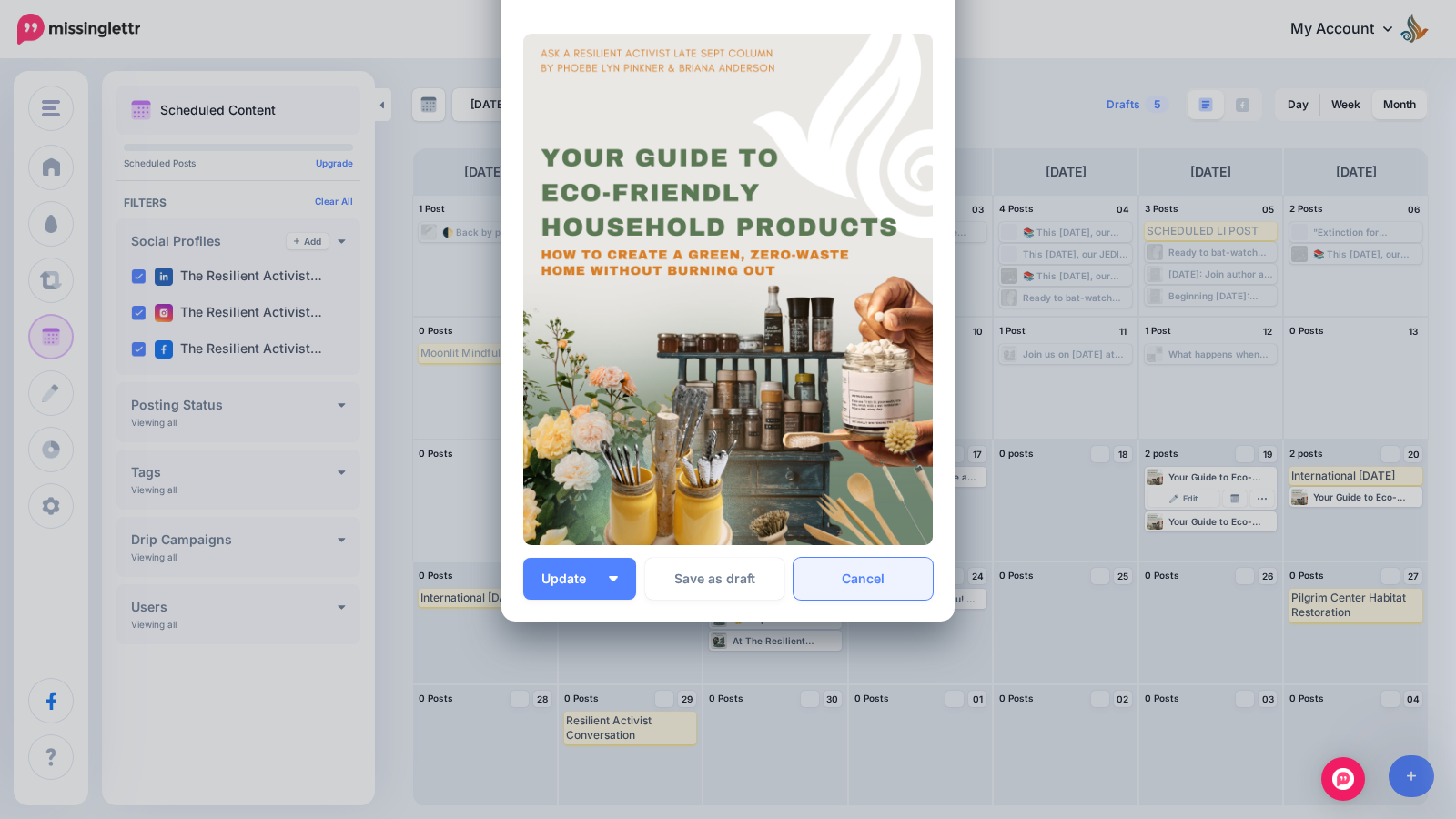
click at [887, 598] on link "Cancel" at bounding box center [862, 579] width 139 height 42
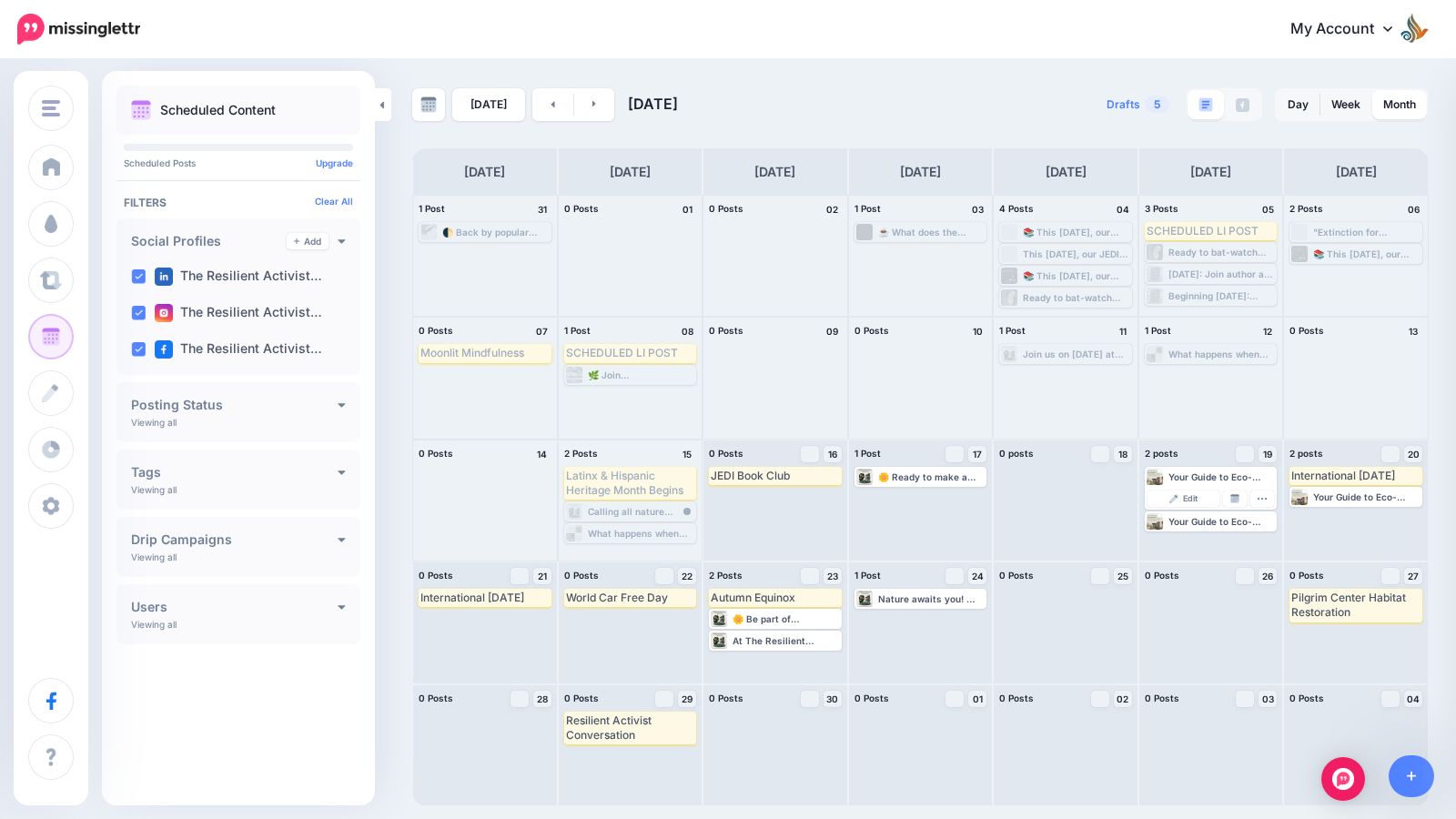
scroll to position [0, 0]
click at [795, 620] on div "🌼 Be part of something bigger on September 27th at Hyde Park! Join us for Pilgr…" at bounding box center [786, 619] width 108 height 11
click at [756, 642] on span "Edit" at bounding box center [755, 641] width 15 height 9
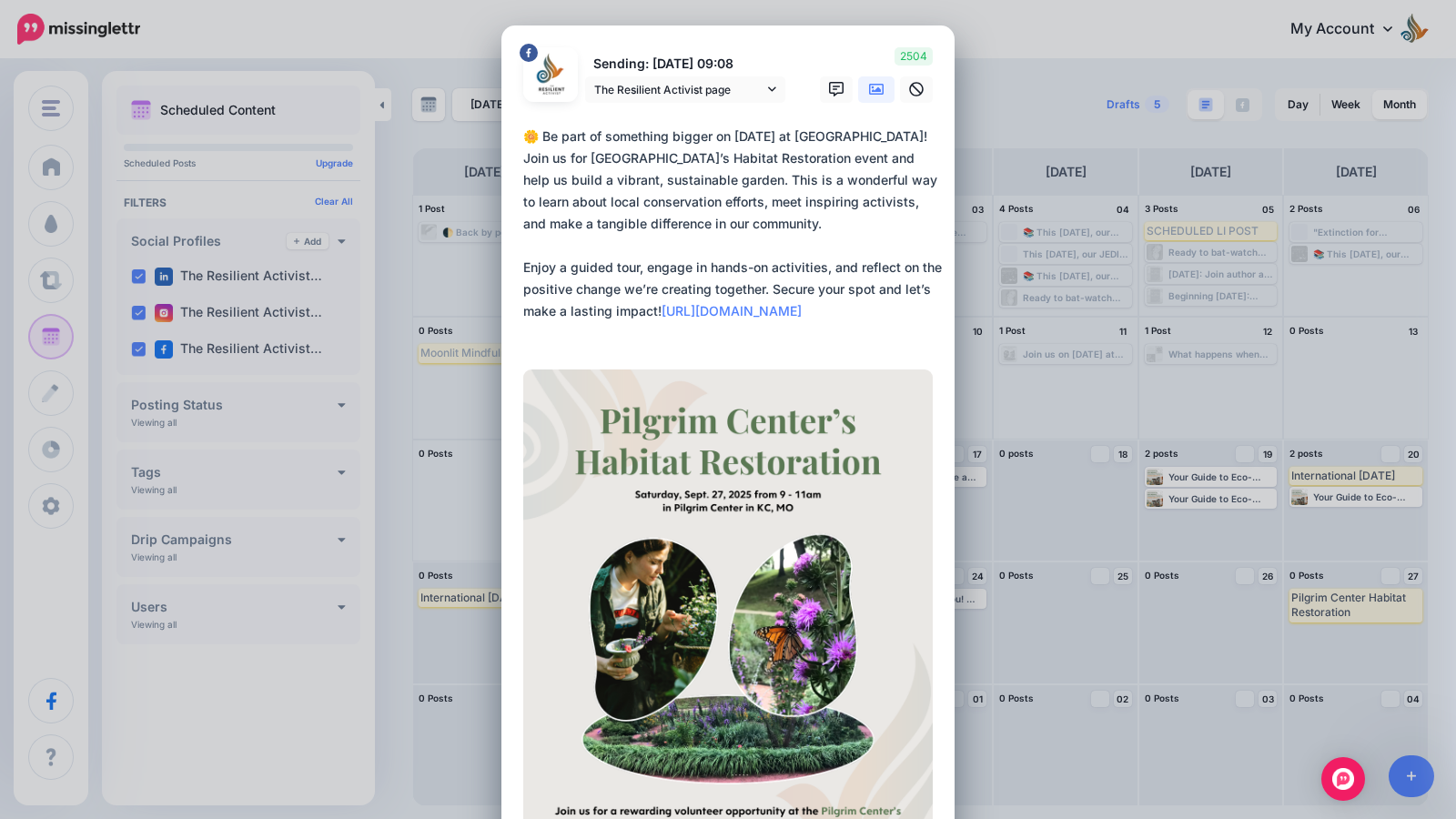
scroll to position [336, 0]
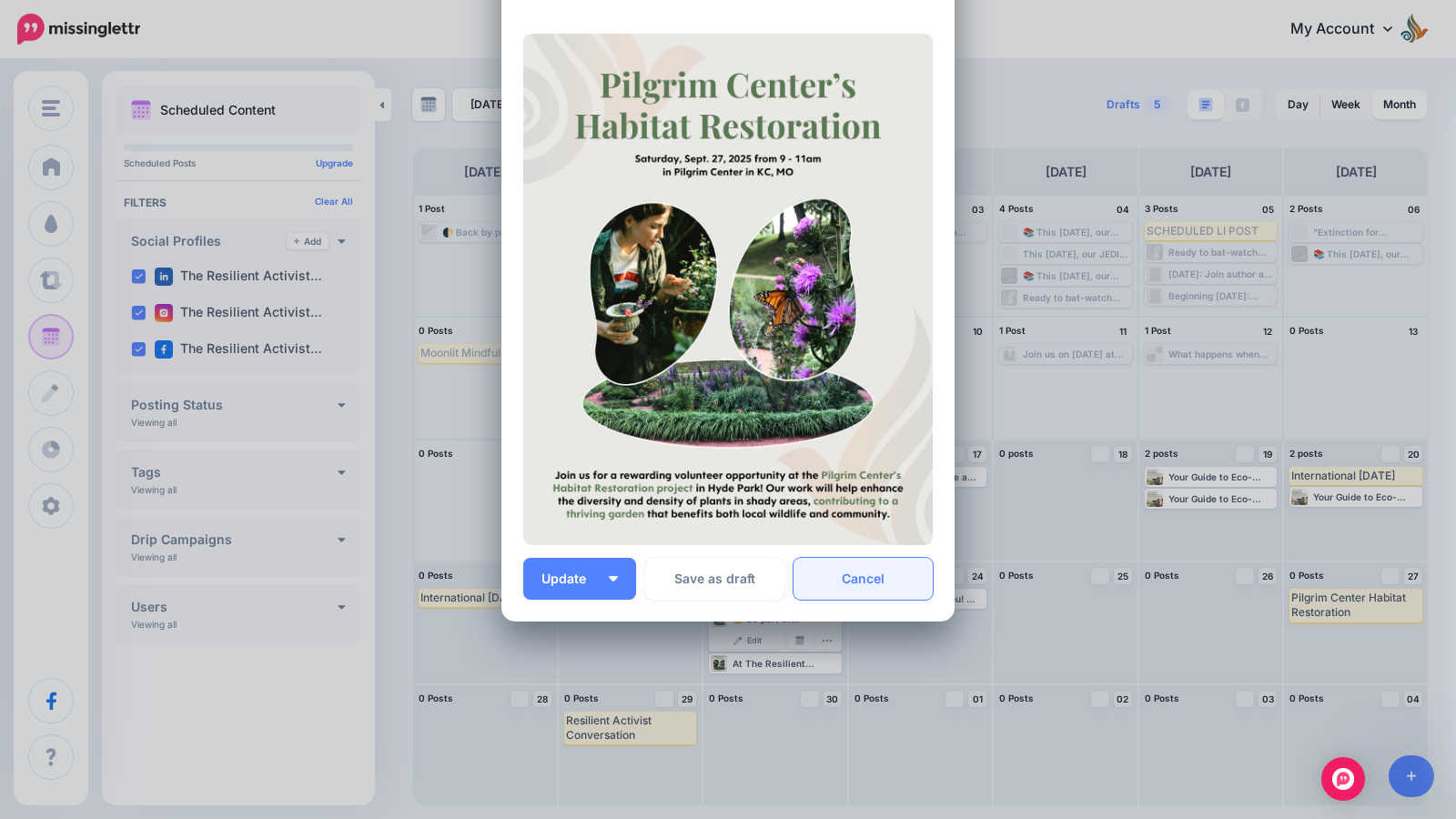
click at [880, 564] on link "Cancel" at bounding box center [862, 579] width 139 height 42
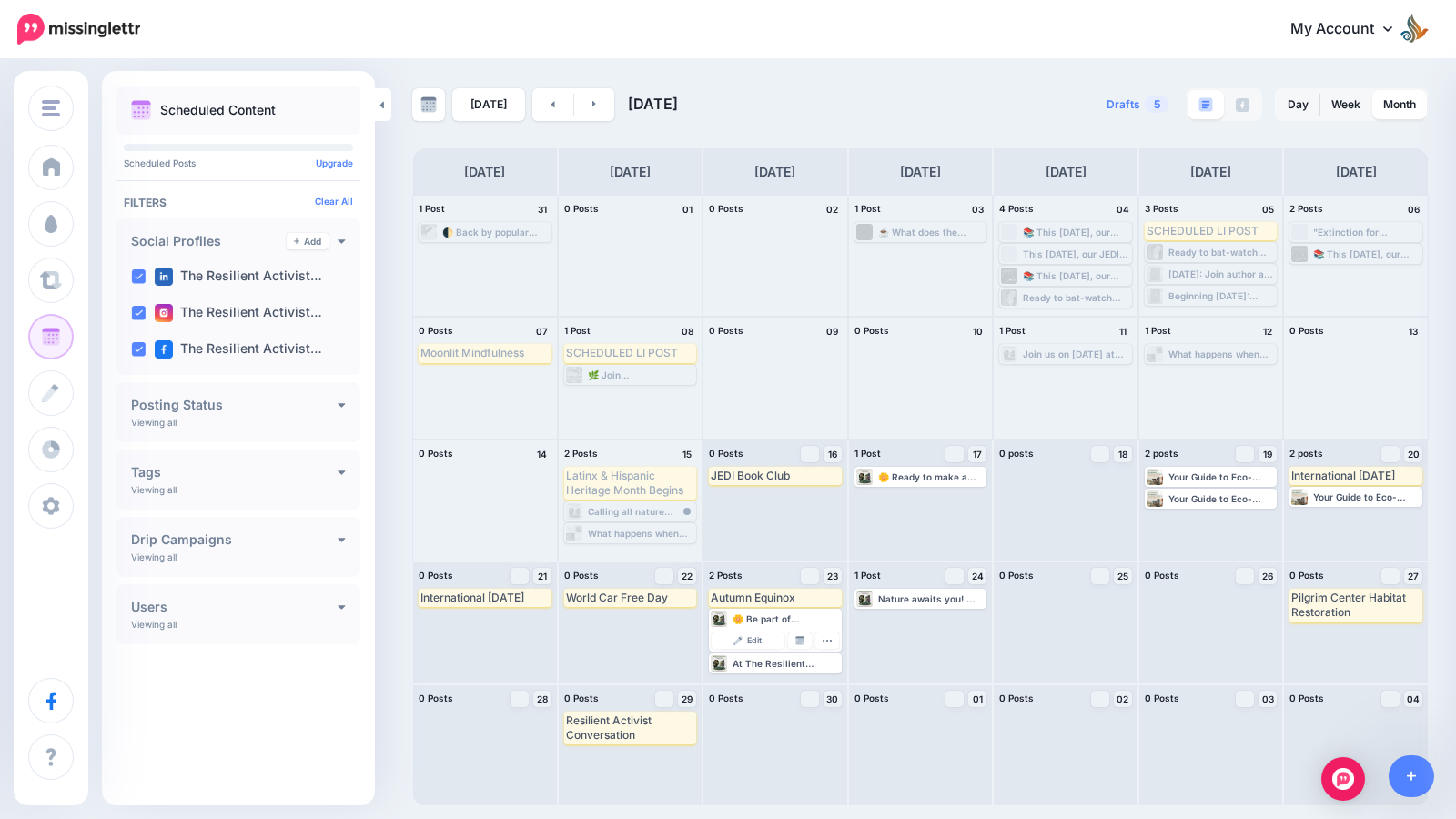
scroll to position [0, 0]
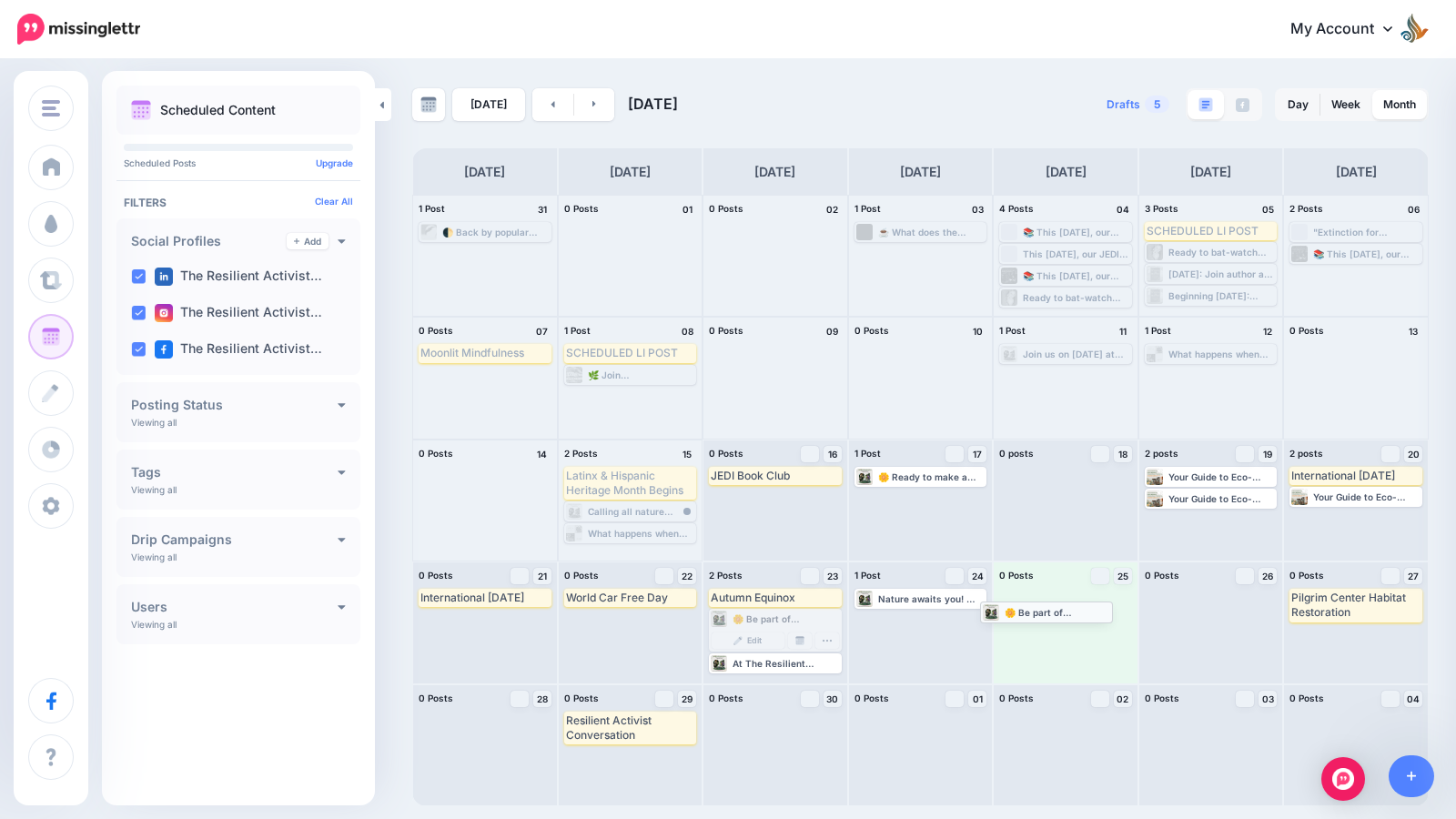
drag, startPoint x: 767, startPoint y: 620, endPoint x: 1038, endPoint y: 613, distance: 271.1
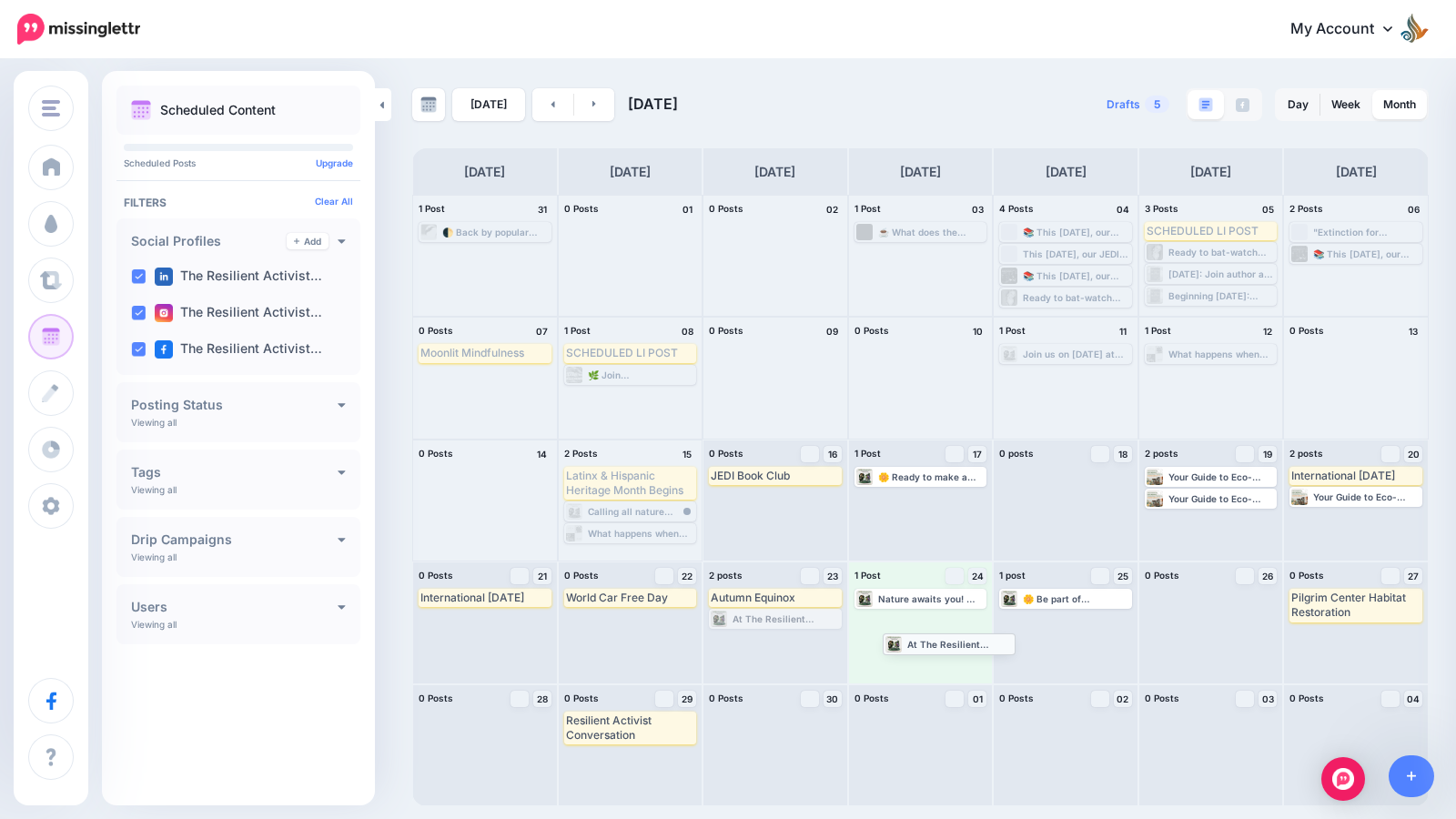
drag, startPoint x: 767, startPoint y: 625, endPoint x: 940, endPoint y: 650, distance: 174.8
